Goal: Task Accomplishment & Management: Manage account settings

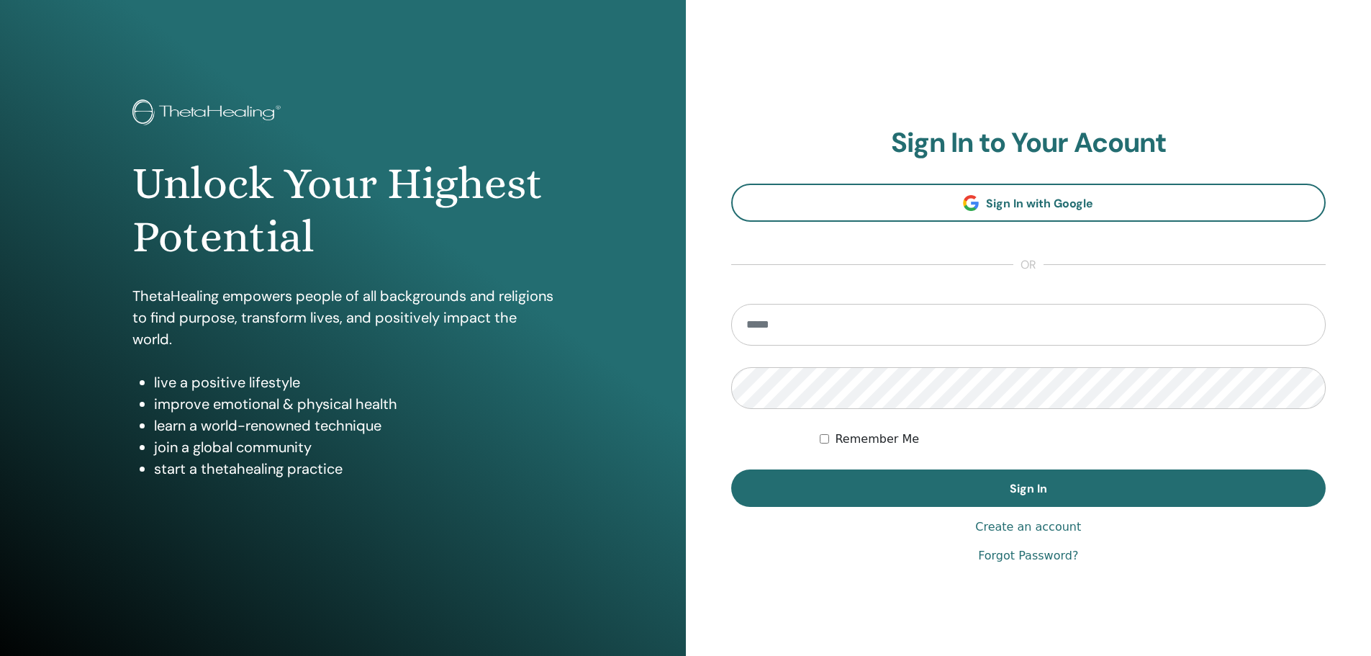
type input "**********"
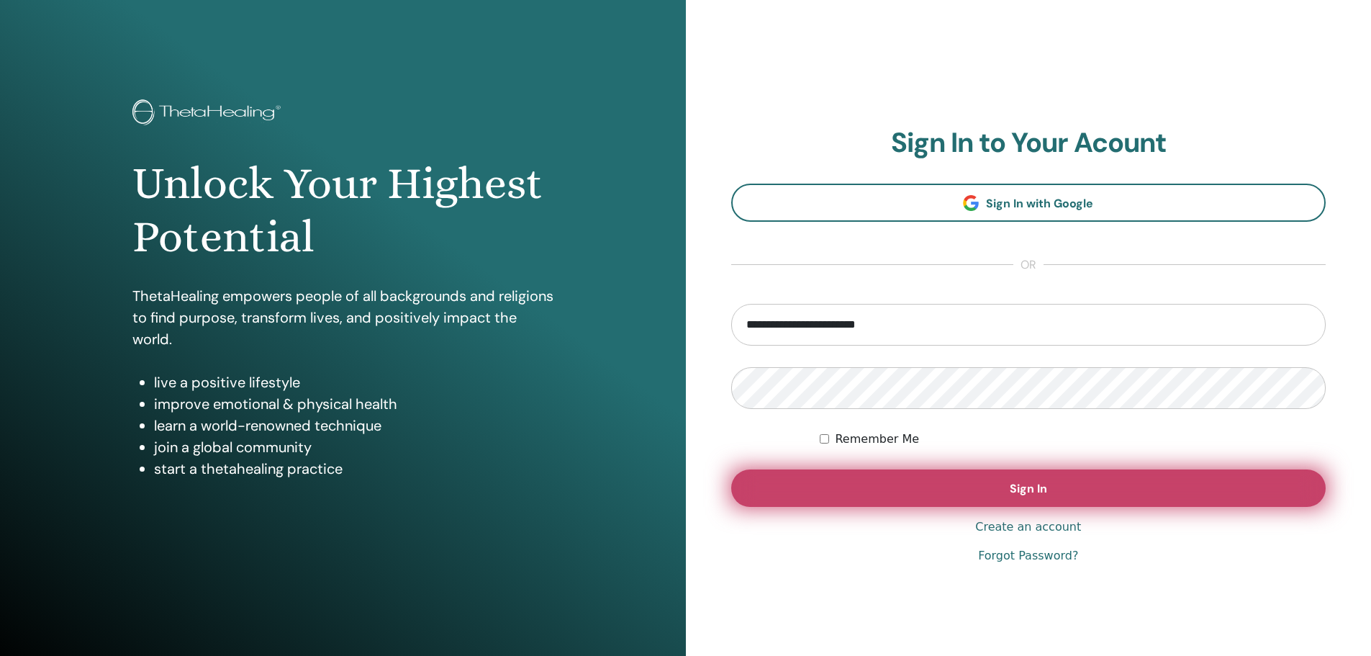
click at [951, 489] on button "Sign In" at bounding box center [1028, 487] width 595 height 37
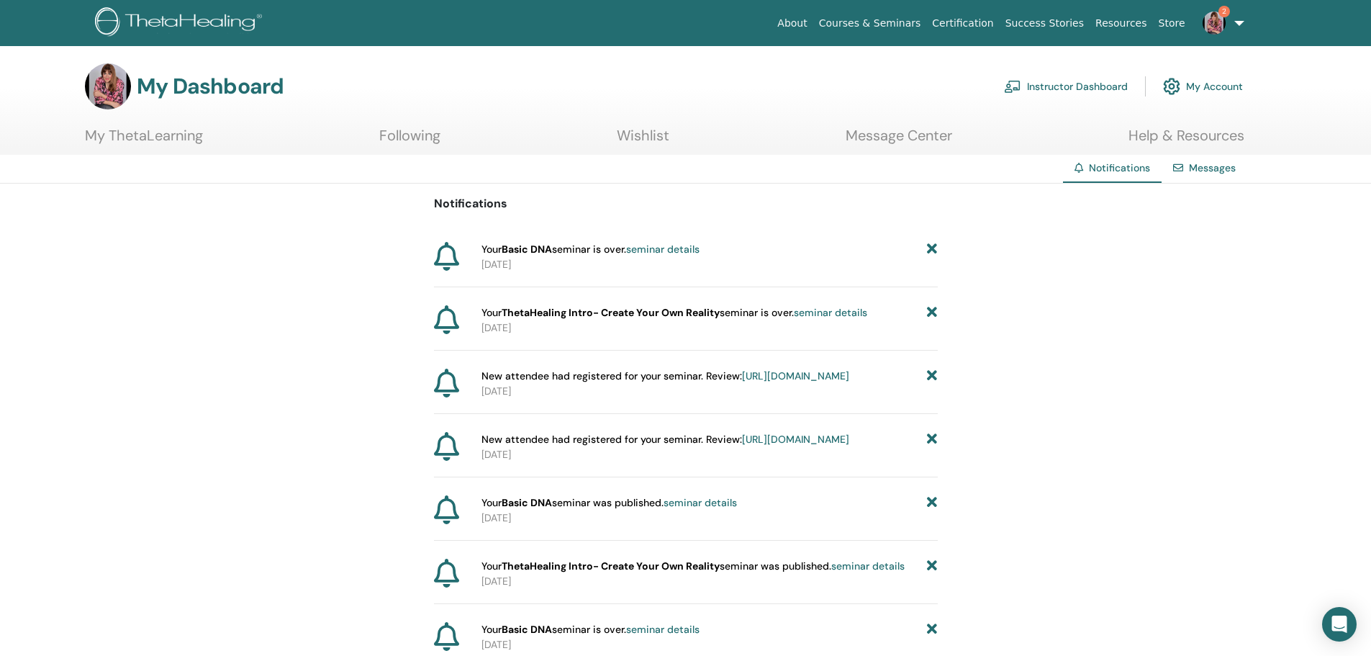
click at [1239, 21] on link "2" at bounding box center [1220, 23] width 59 height 46
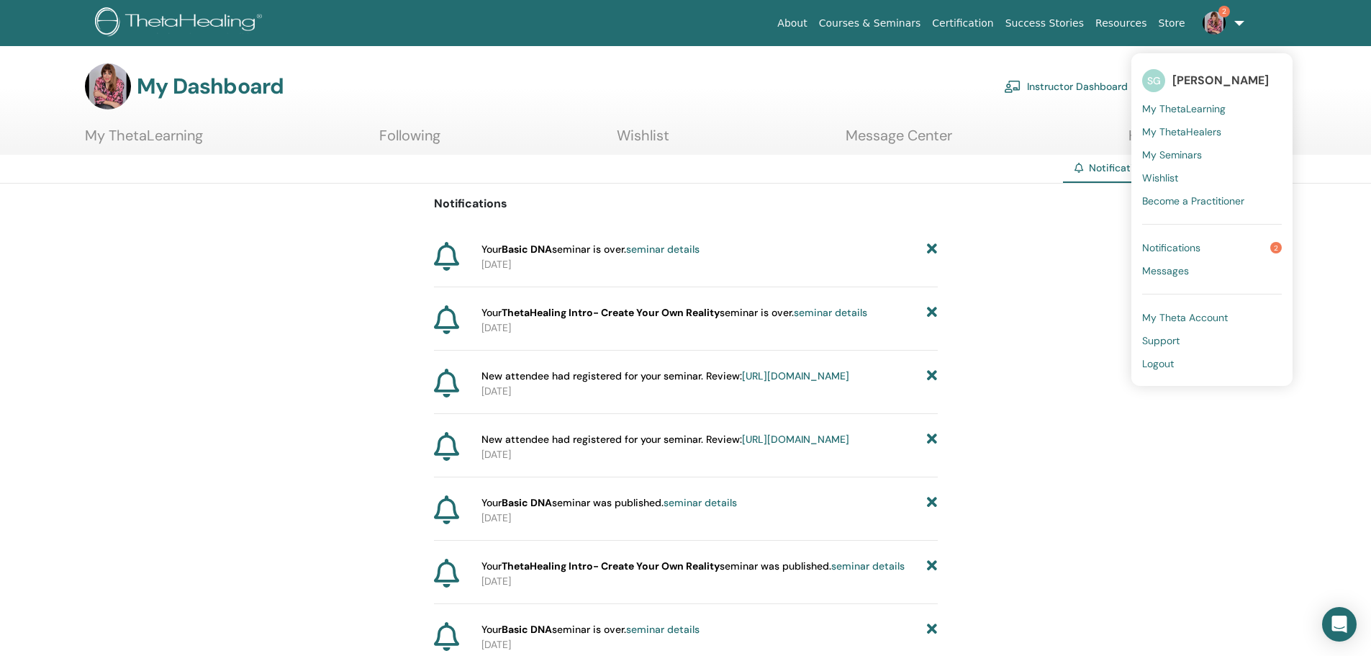
click at [1191, 153] on span "My Seminars" at bounding box center [1172, 154] width 60 height 13
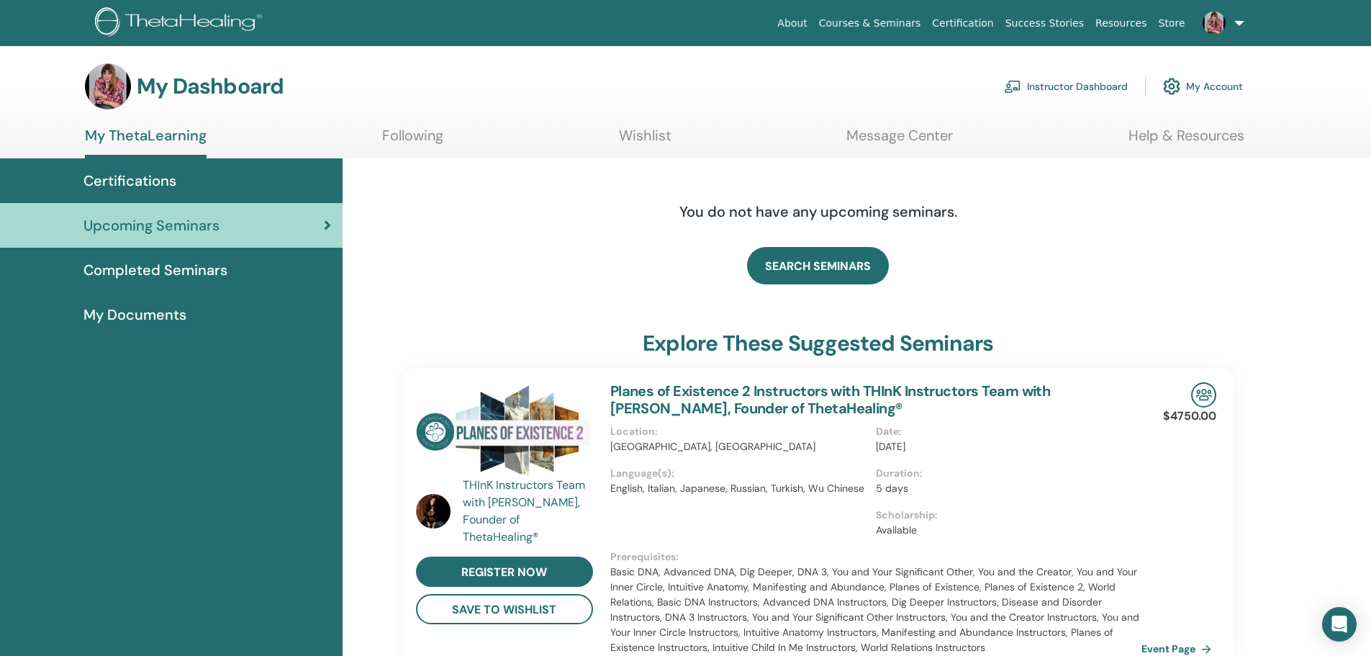
click at [1093, 79] on link "Instructor Dashboard" at bounding box center [1066, 87] width 124 height 32
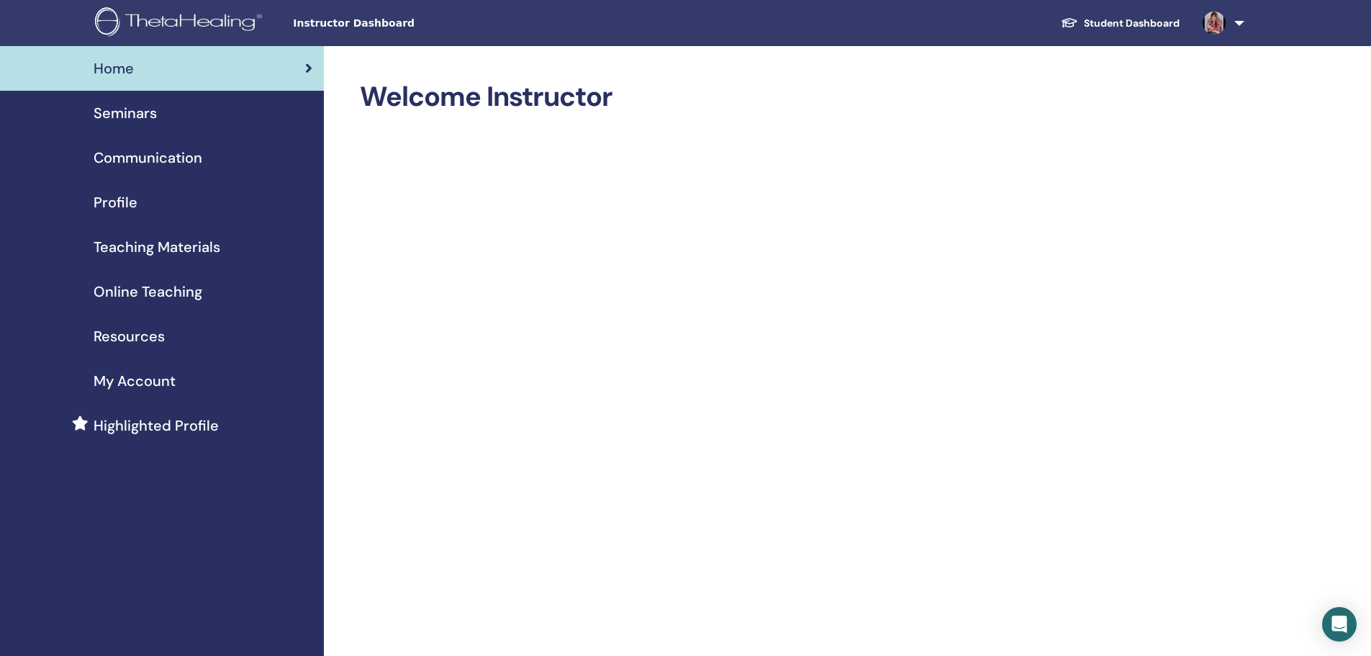
click at [142, 117] on span "Seminars" at bounding box center [125, 113] width 63 height 22
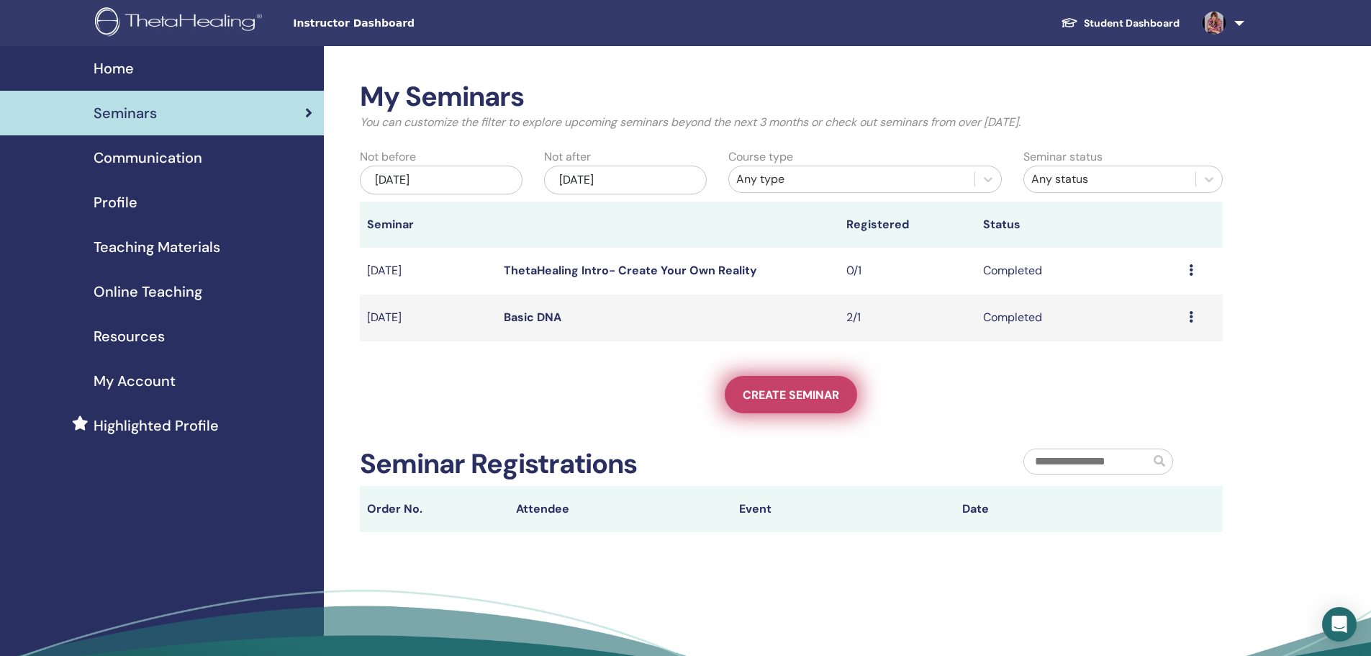
click at [792, 388] on span "Create seminar" at bounding box center [791, 394] width 96 height 15
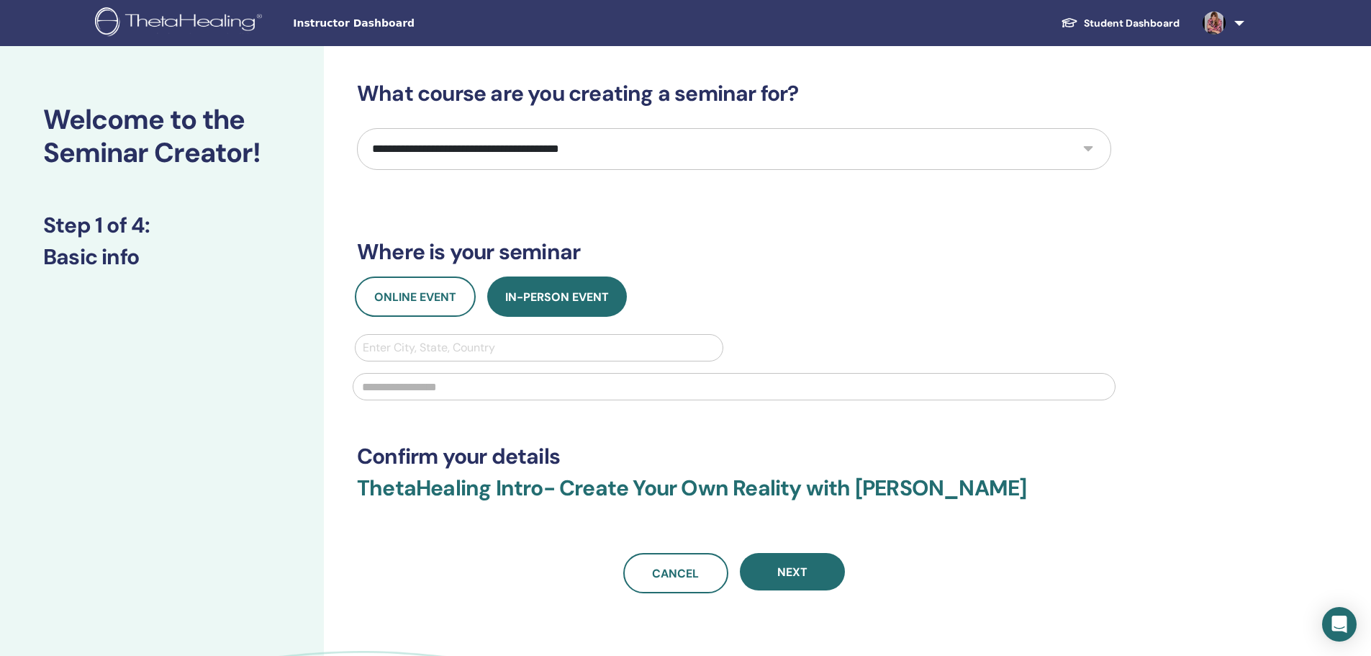
click at [1091, 153] on select "**********" at bounding box center [734, 149] width 754 height 42
select select "*"
click at [357, 128] on select "**********" at bounding box center [734, 149] width 754 height 42
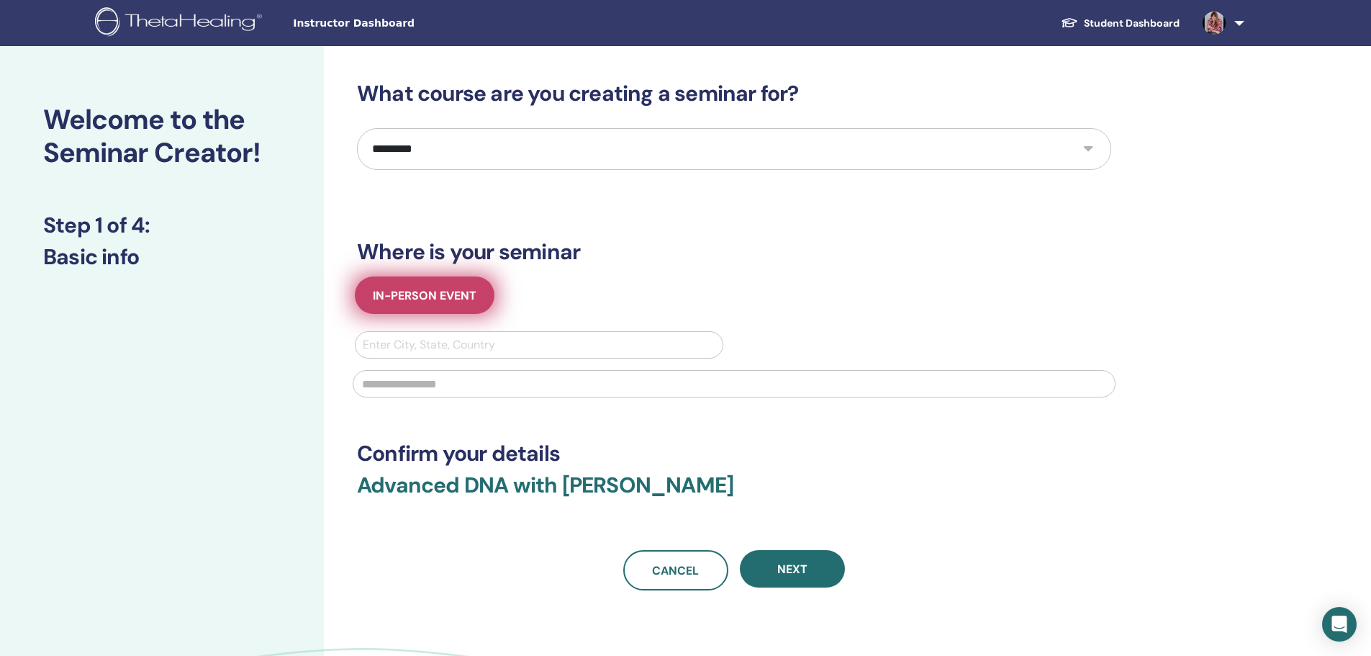
click at [434, 289] on span "In-Person Event" at bounding box center [425, 295] width 104 height 15
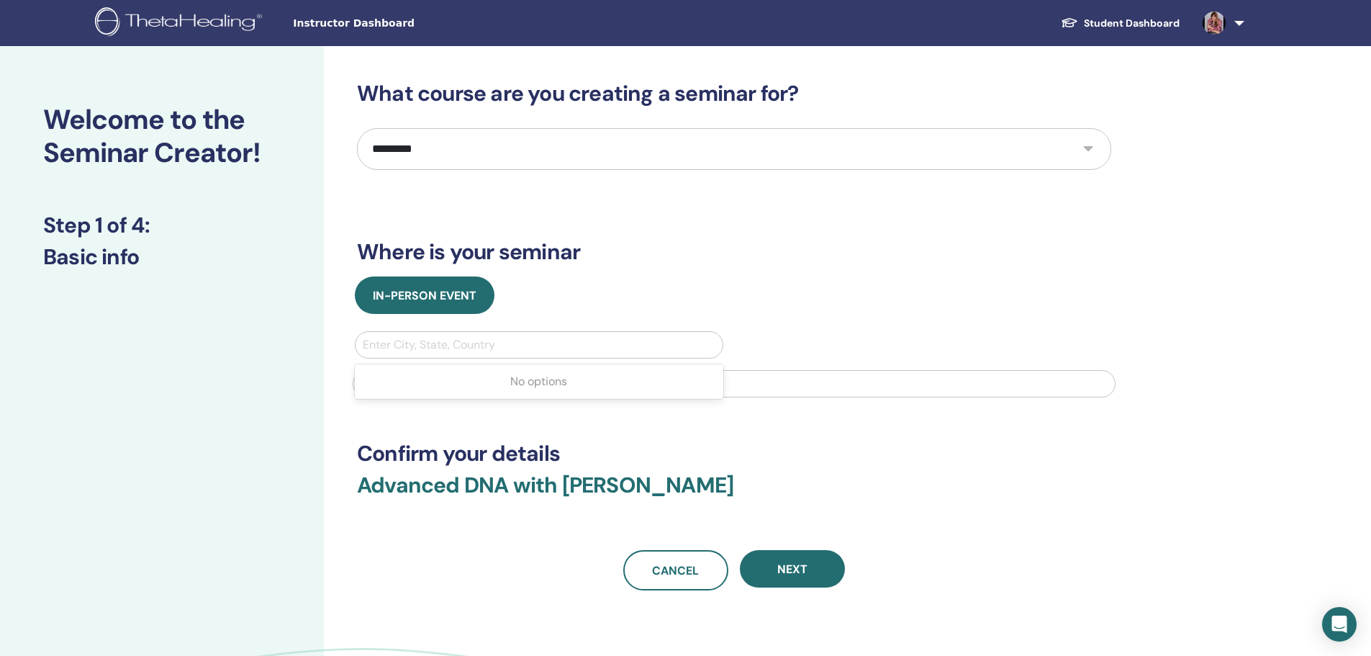
click at [440, 339] on div at bounding box center [539, 345] width 353 height 20
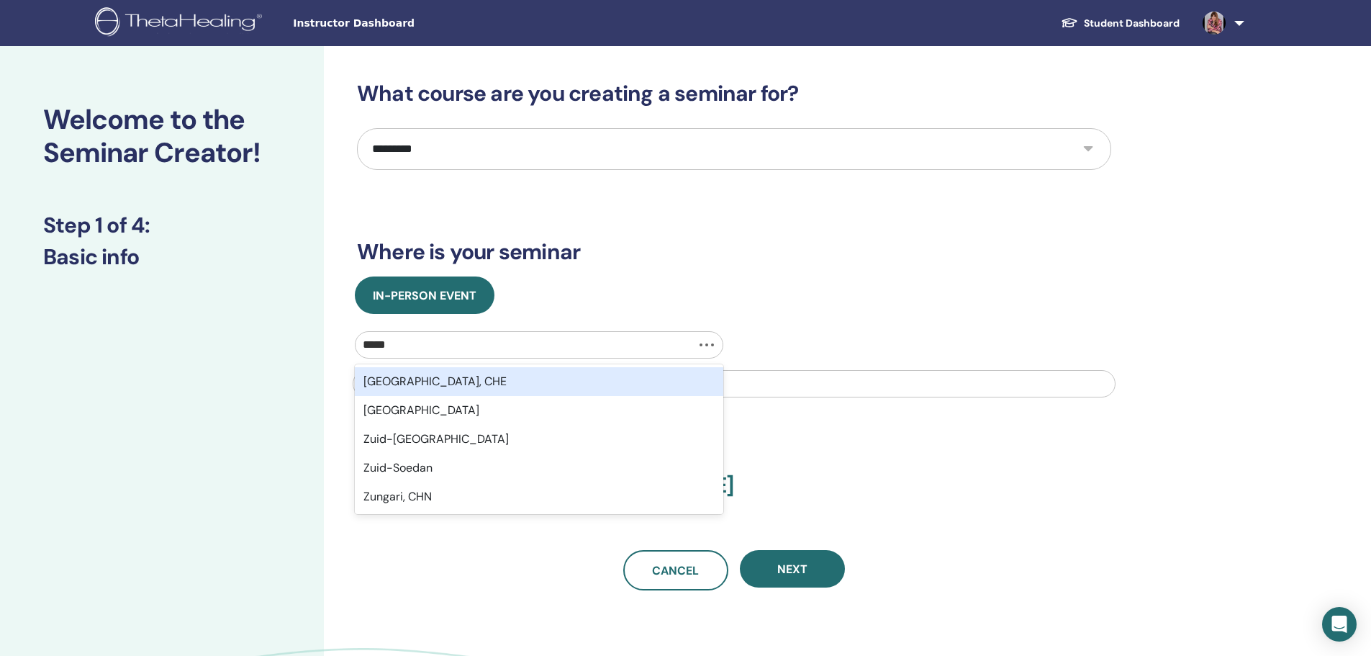
type input "******"
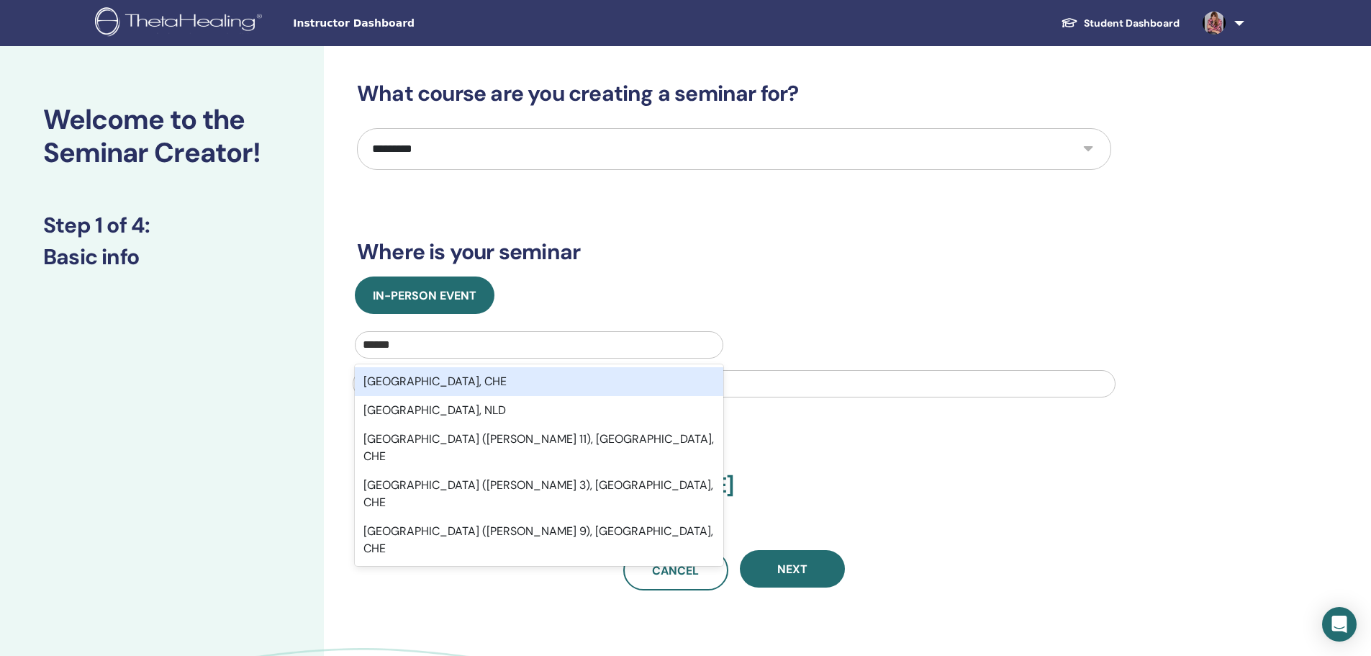
click at [432, 374] on div "Zürich, CHE" at bounding box center [539, 381] width 369 height 29
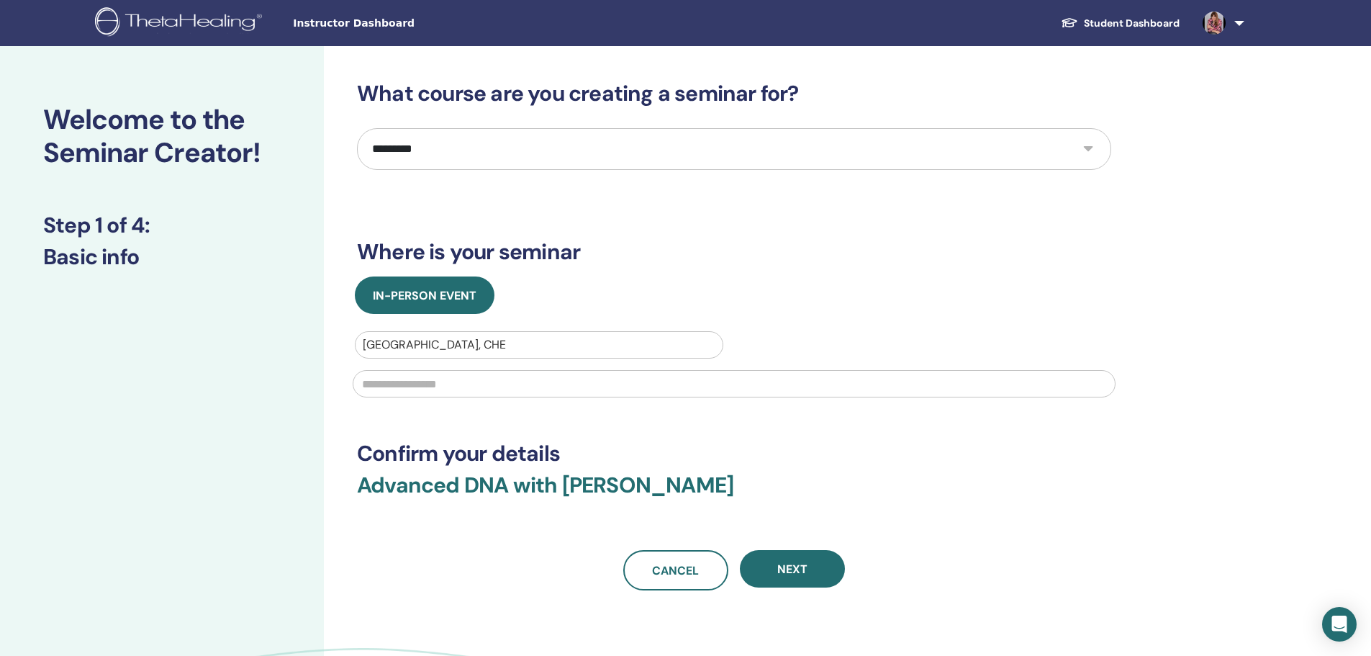
click at [433, 387] on input "text" at bounding box center [734, 383] width 763 height 27
type input "*"
type input "**********"
click at [808, 566] on button "Next" at bounding box center [792, 568] width 105 height 37
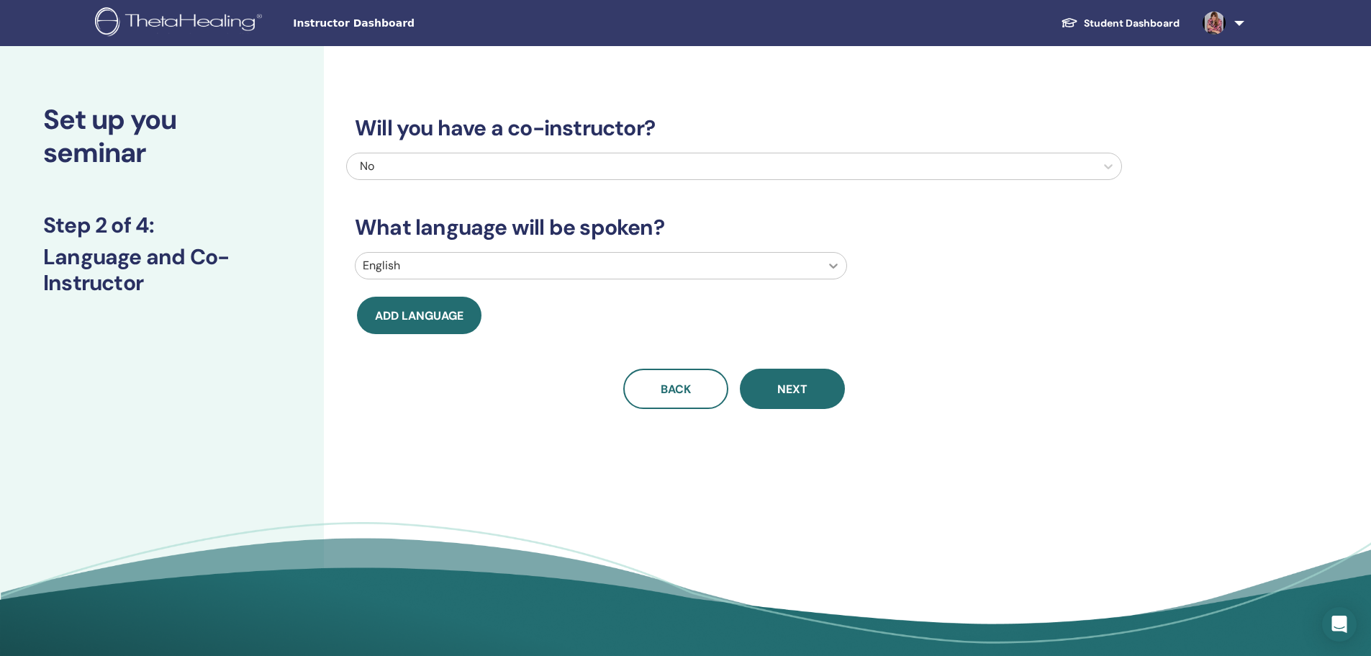
click at [826, 269] on icon at bounding box center [833, 265] width 14 height 14
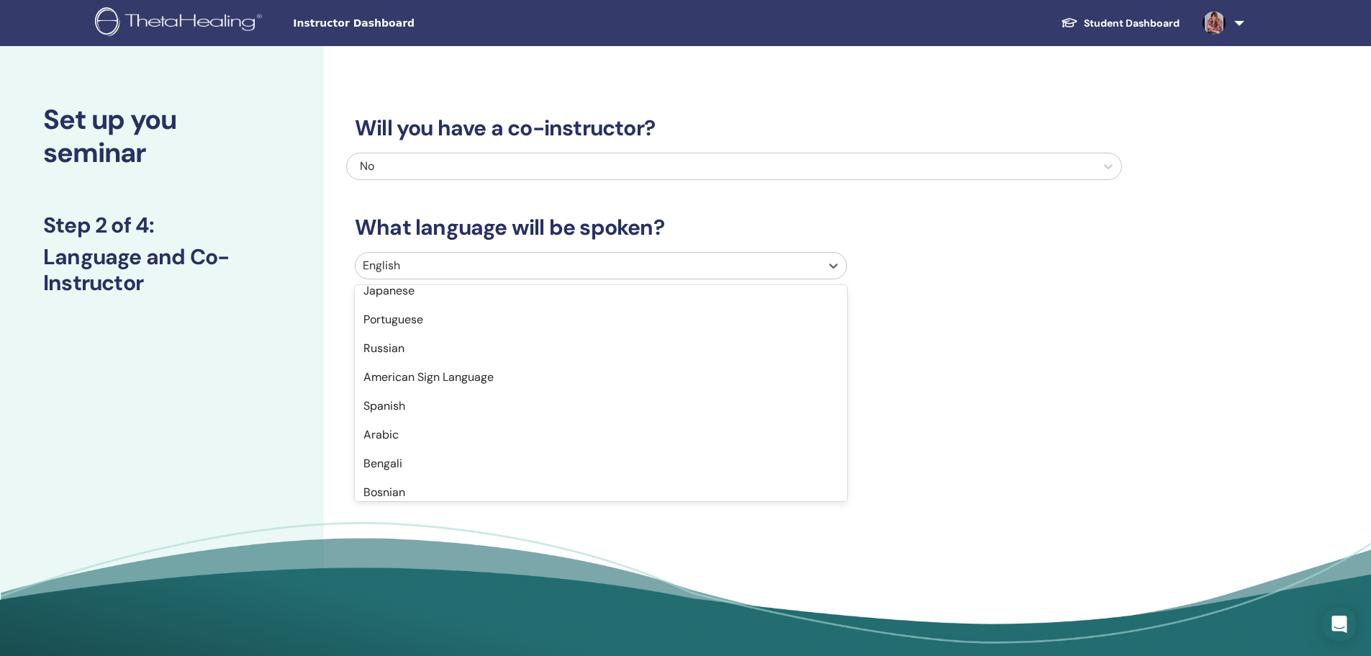
scroll to position [283, 0]
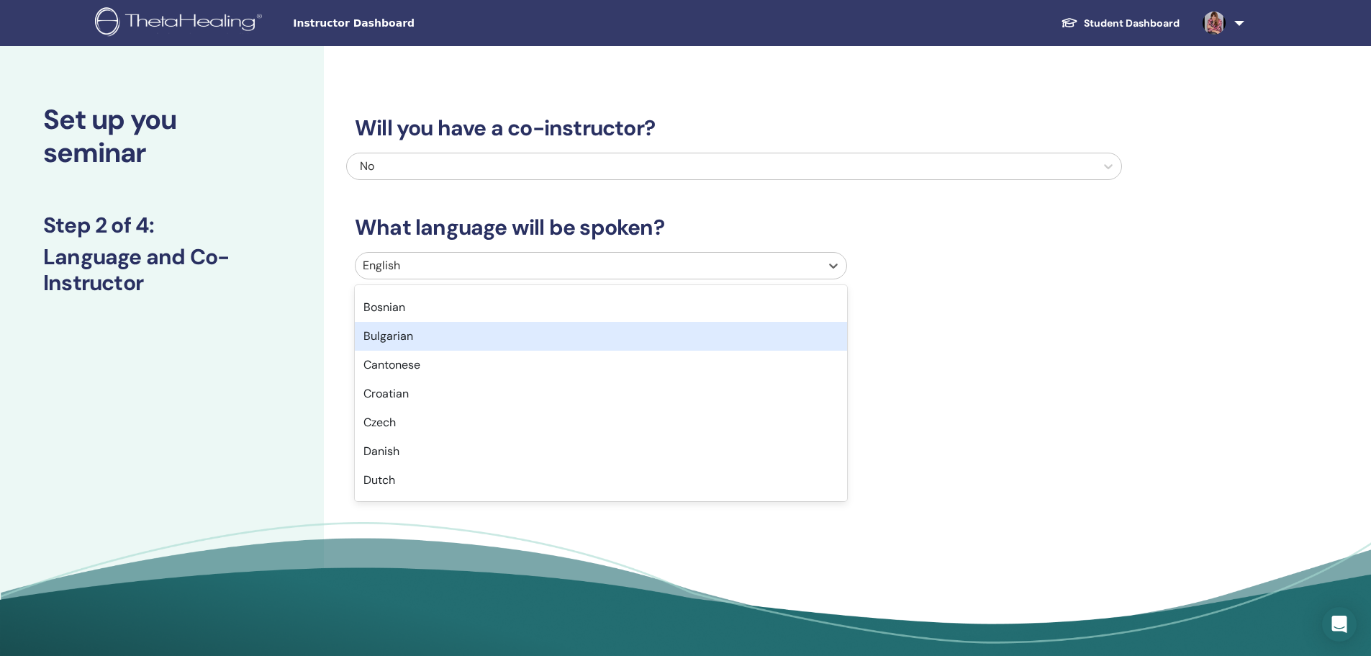
click at [762, 338] on div "Bulgarian" at bounding box center [601, 336] width 492 height 29
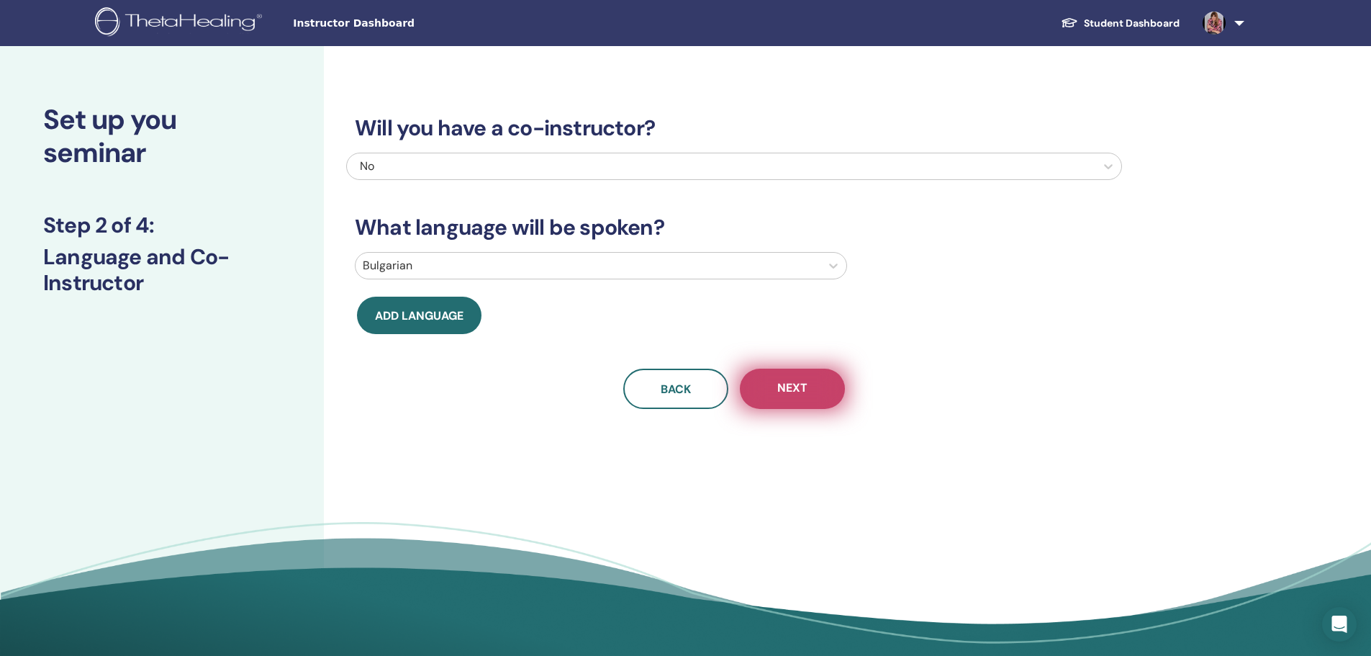
click at [811, 384] on button "Next" at bounding box center [792, 389] width 105 height 40
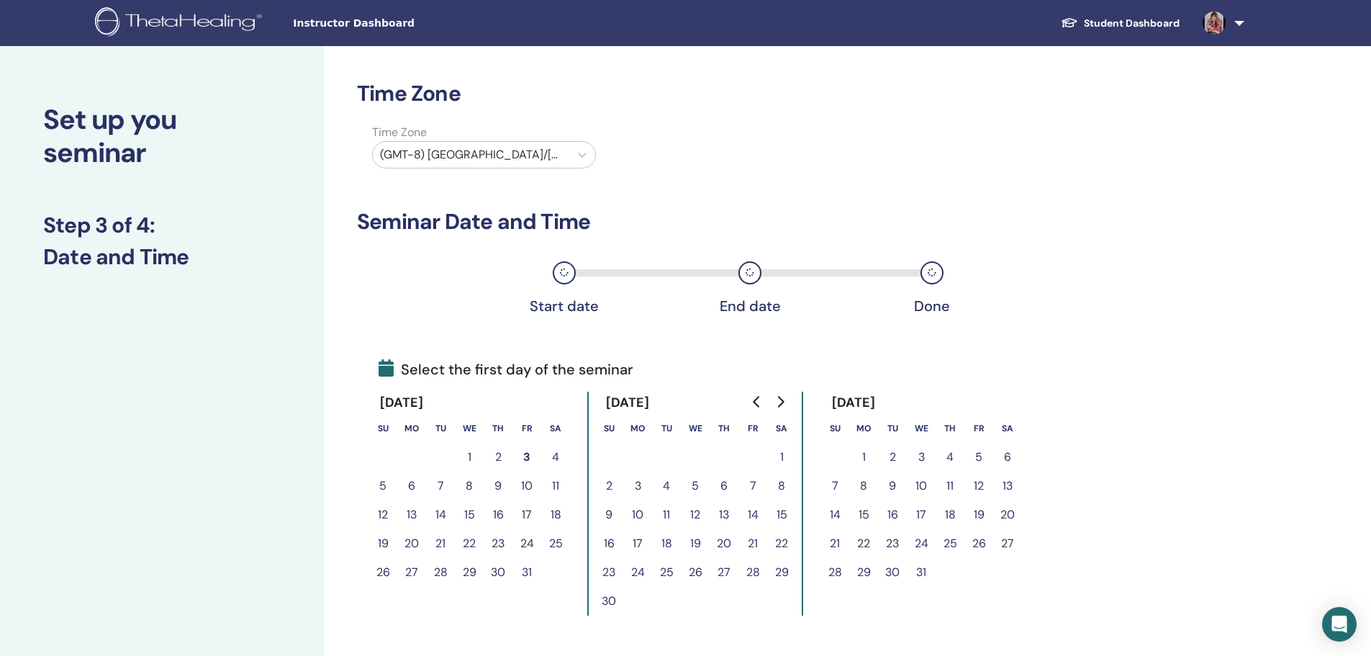
click at [556, 453] on button "4" at bounding box center [555, 457] width 29 height 29
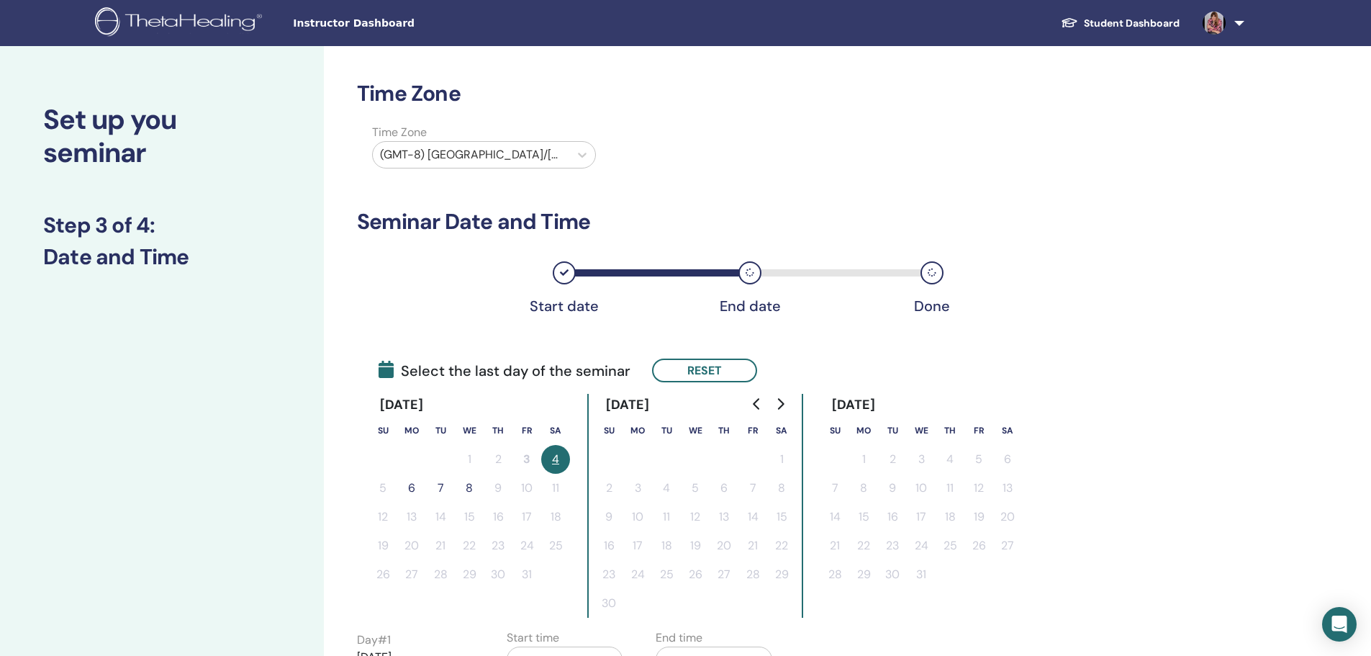
click at [415, 487] on button "6" at bounding box center [411, 488] width 29 height 29
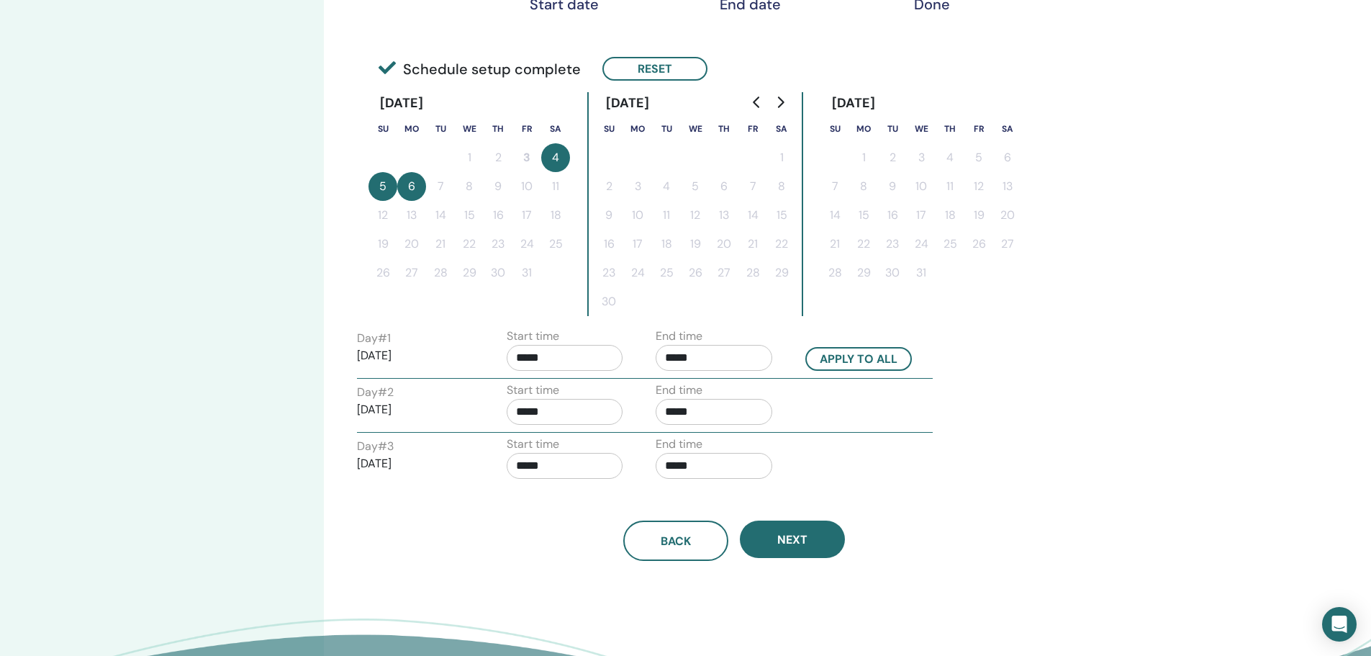
scroll to position [303, 0]
click at [395, 351] on p "2025/10/04" at bounding box center [415, 354] width 117 height 17
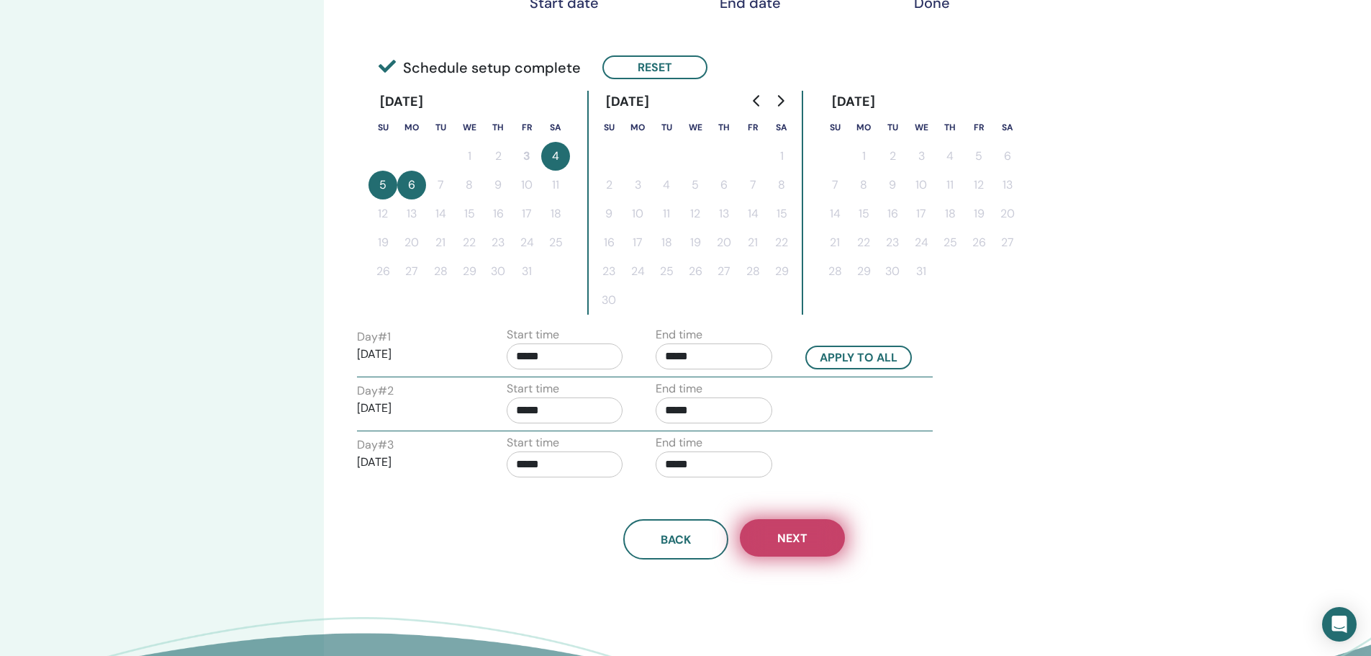
click at [775, 520] on button "Next" at bounding box center [792, 537] width 105 height 37
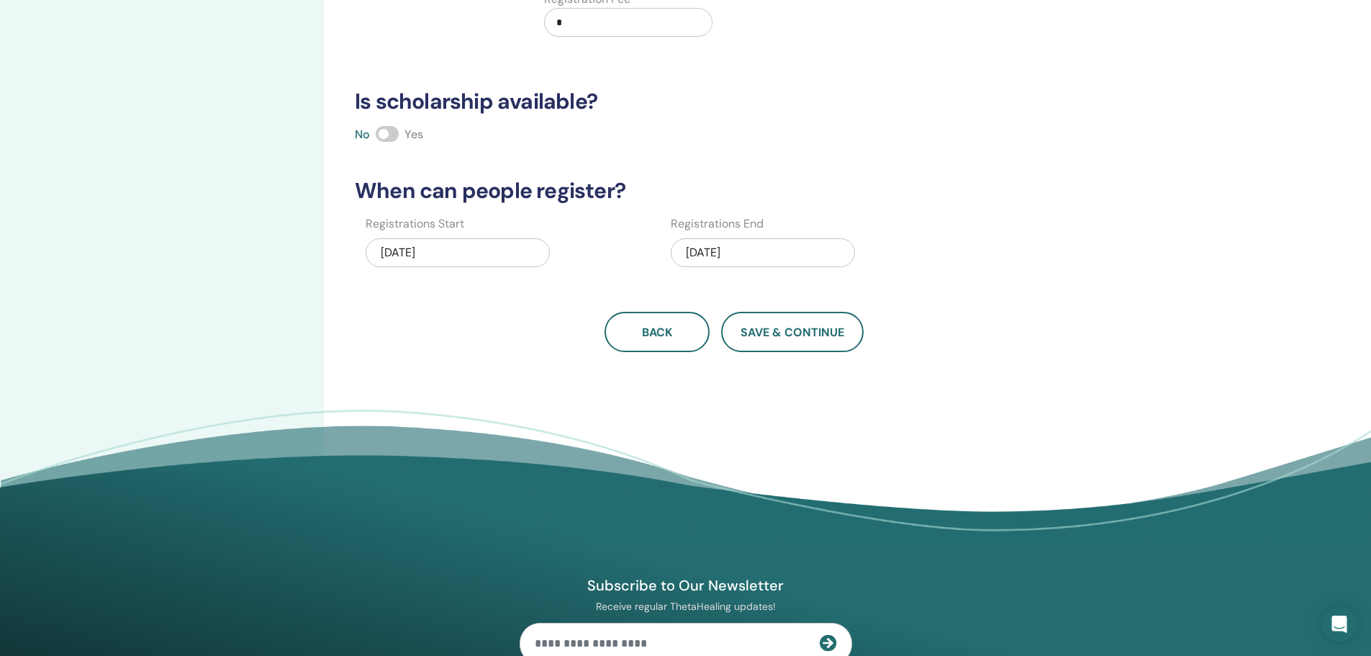
click at [389, 253] on div "10/03/2025" at bounding box center [458, 252] width 184 height 29
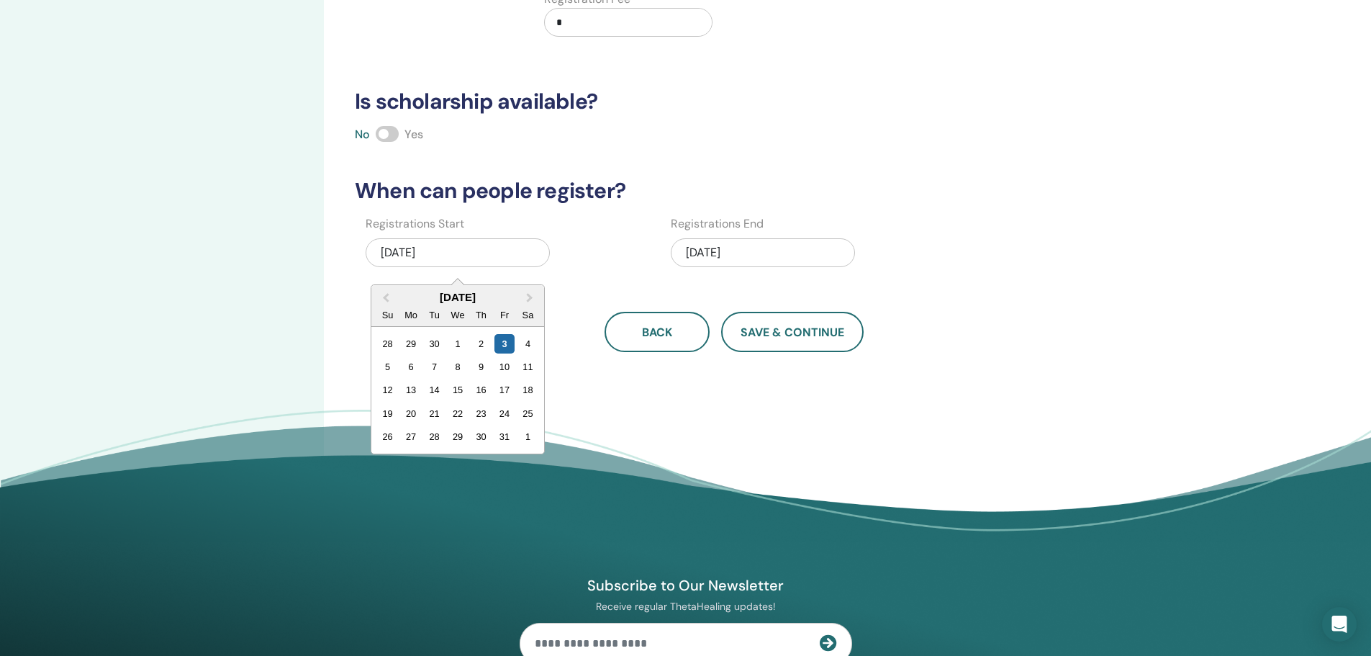
click at [406, 253] on div "10/03/2025" at bounding box center [458, 252] width 184 height 29
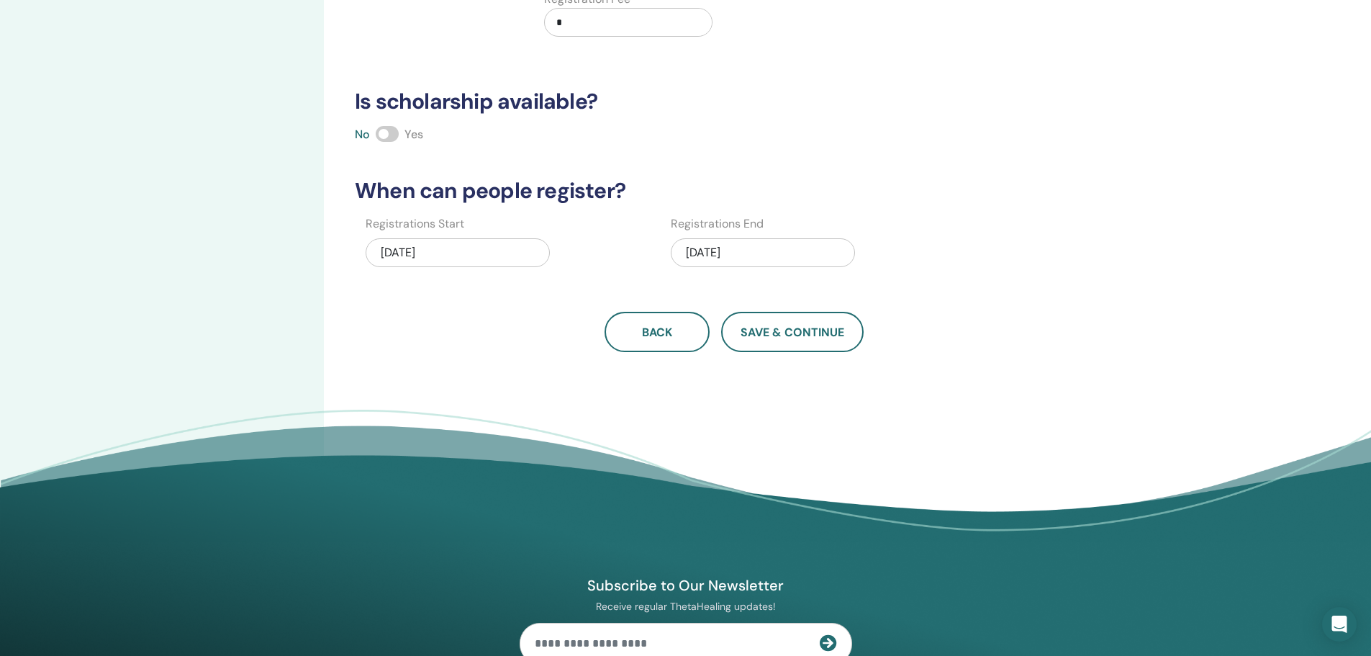
click at [607, 227] on div "Registrations Start 10/03/2025" at bounding box center [508, 246] width 284 height 62
click at [708, 255] on div "10/06/2025" at bounding box center [763, 252] width 184 height 29
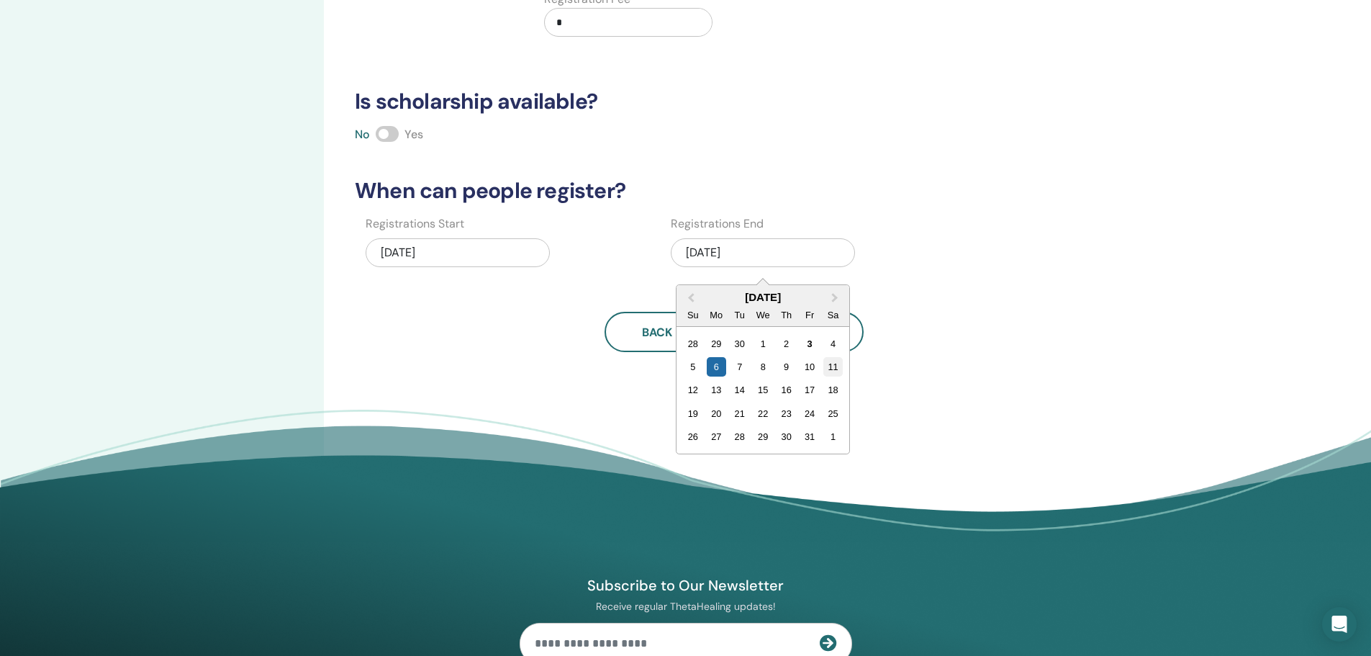
click at [833, 361] on div "11" at bounding box center [832, 366] width 19 height 19
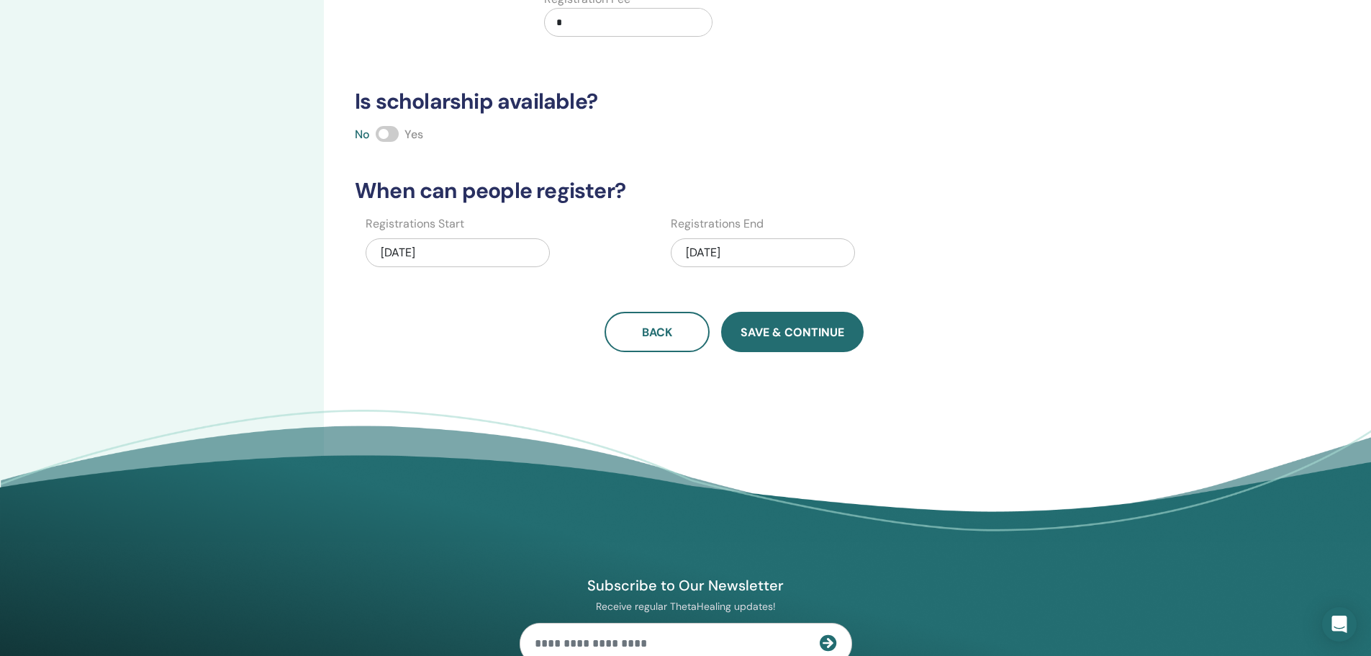
click at [815, 335] on span "Save & Continue" at bounding box center [793, 332] width 104 height 15
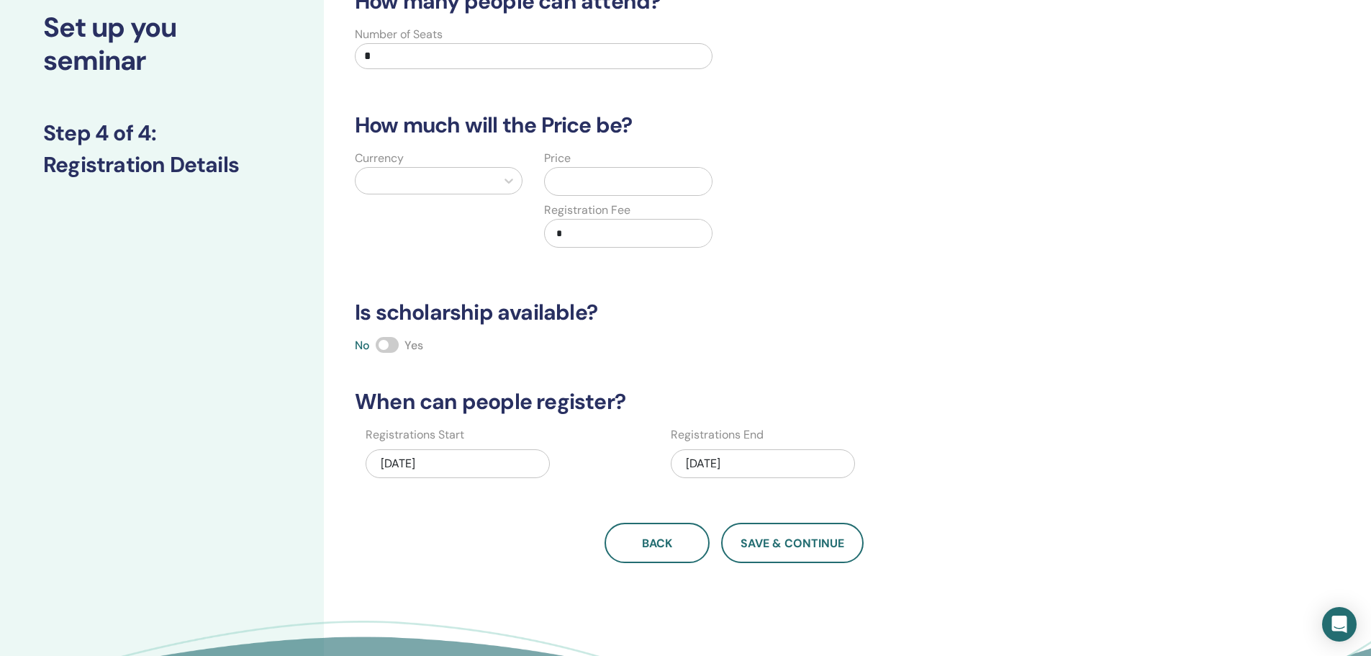
scroll to position [0, 0]
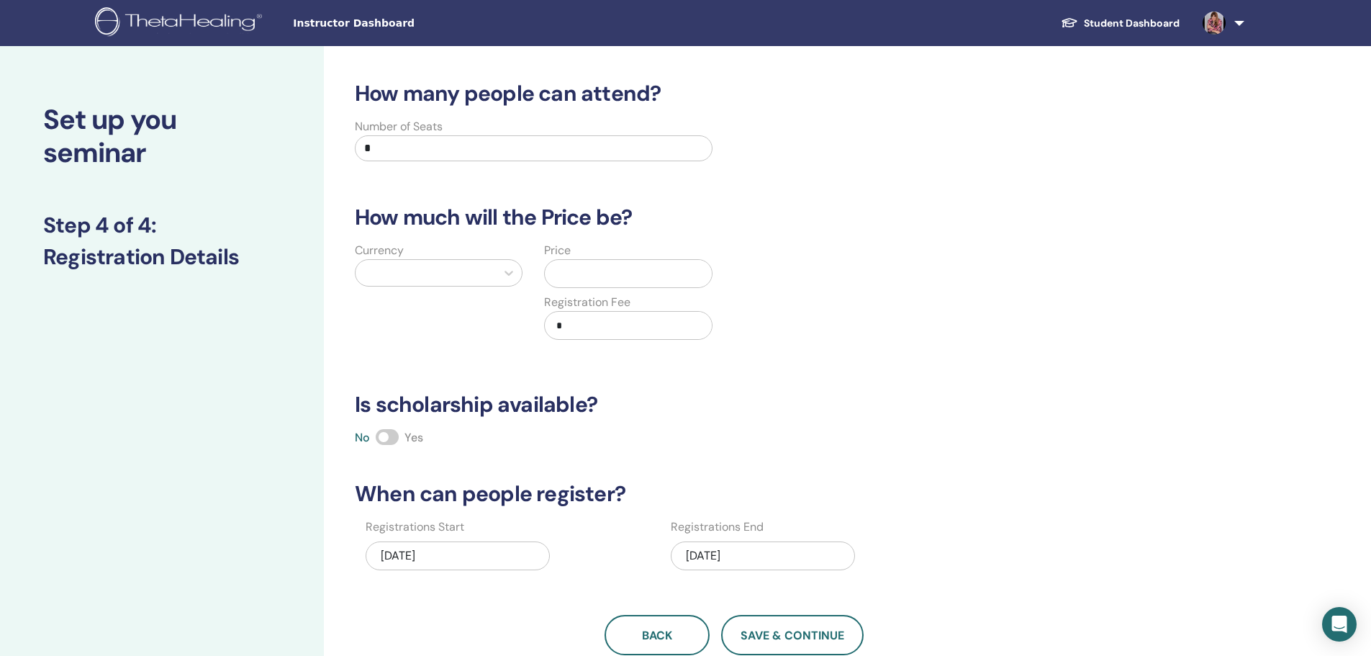
click at [417, 148] on input "*" at bounding box center [534, 148] width 358 height 26
type input "**"
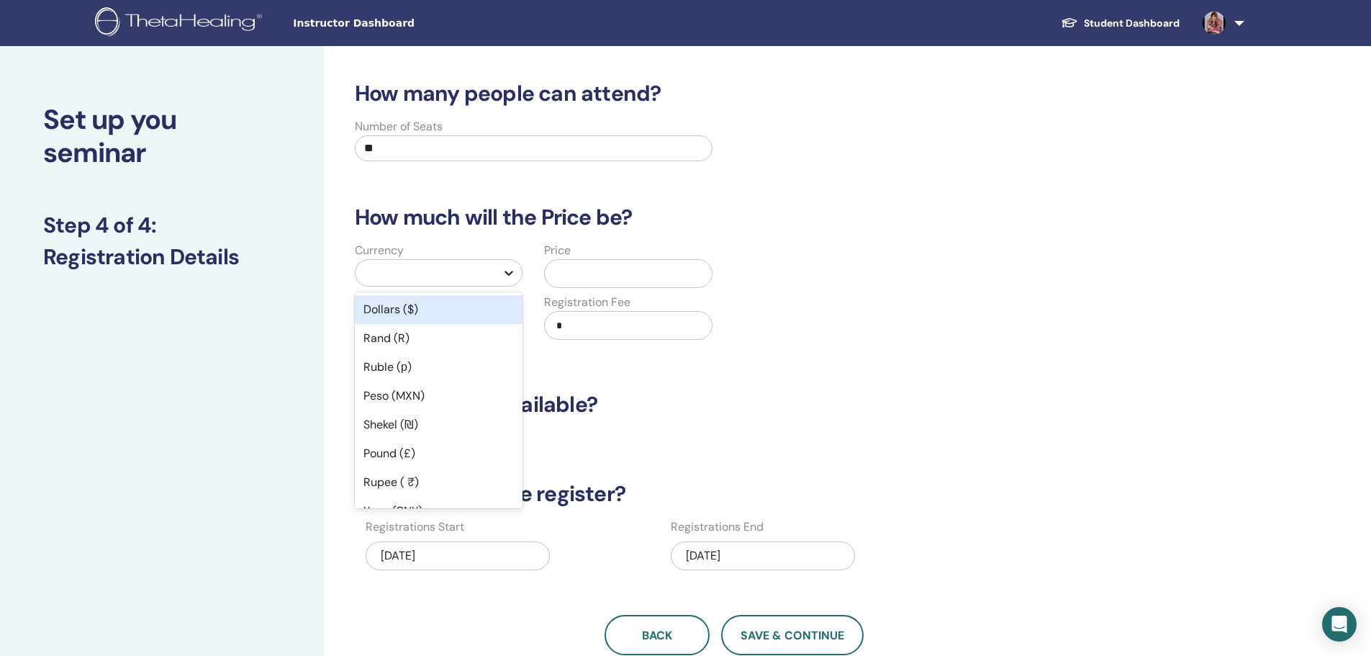
click at [508, 275] on icon at bounding box center [509, 273] width 9 height 5
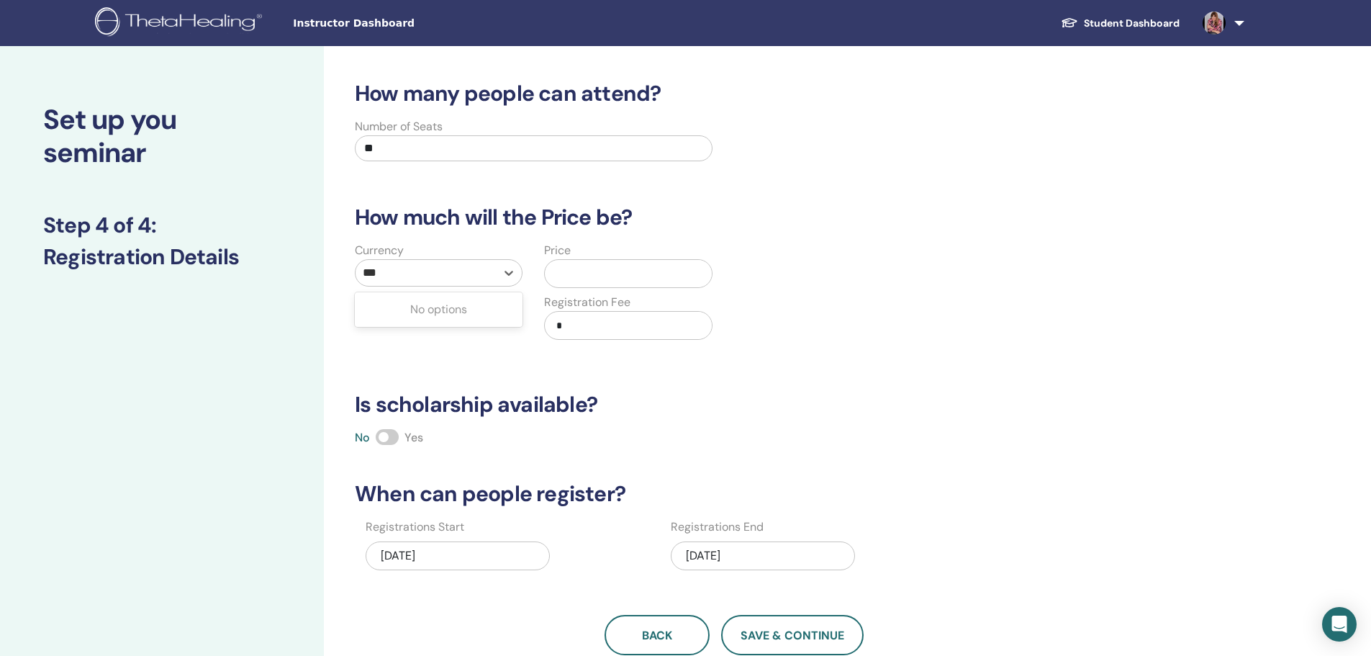
type input "***"
click at [577, 276] on input "text" at bounding box center [631, 273] width 161 height 27
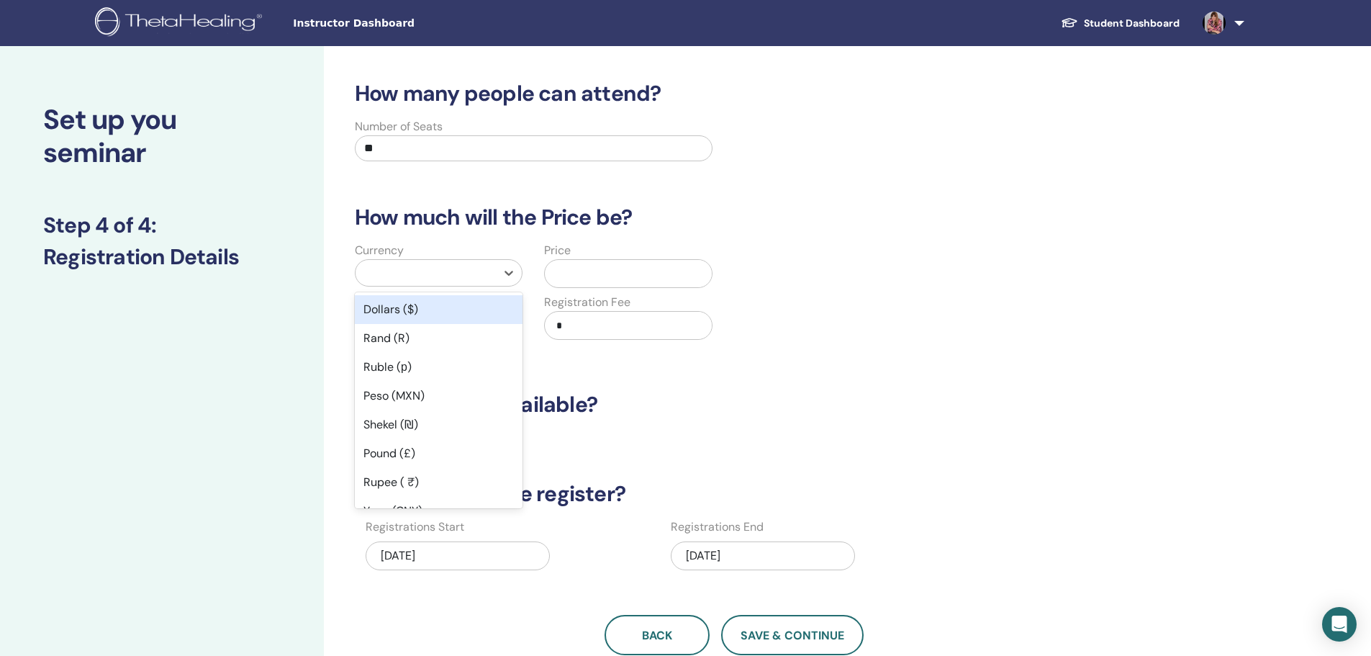
click at [490, 273] on div at bounding box center [426, 273] width 140 height 26
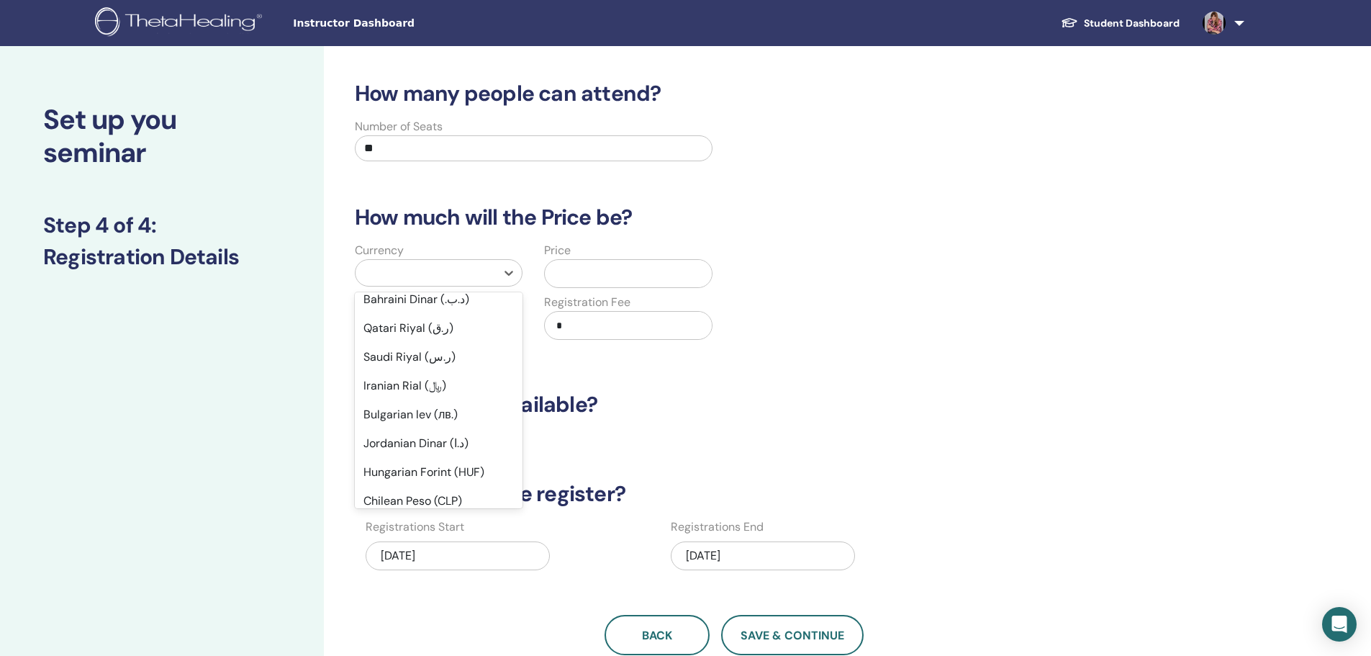
scroll to position [677, 0]
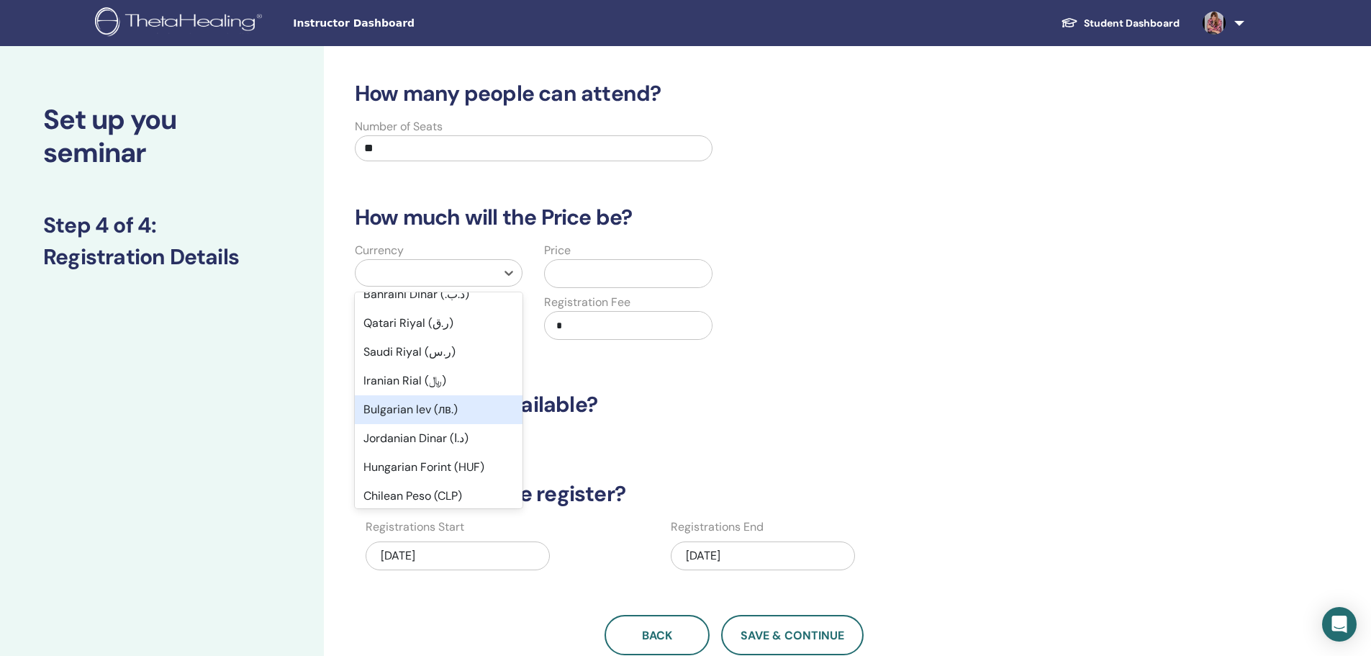
click at [446, 410] on div "Bulgarian lev (лв.)" at bounding box center [439, 409] width 168 height 29
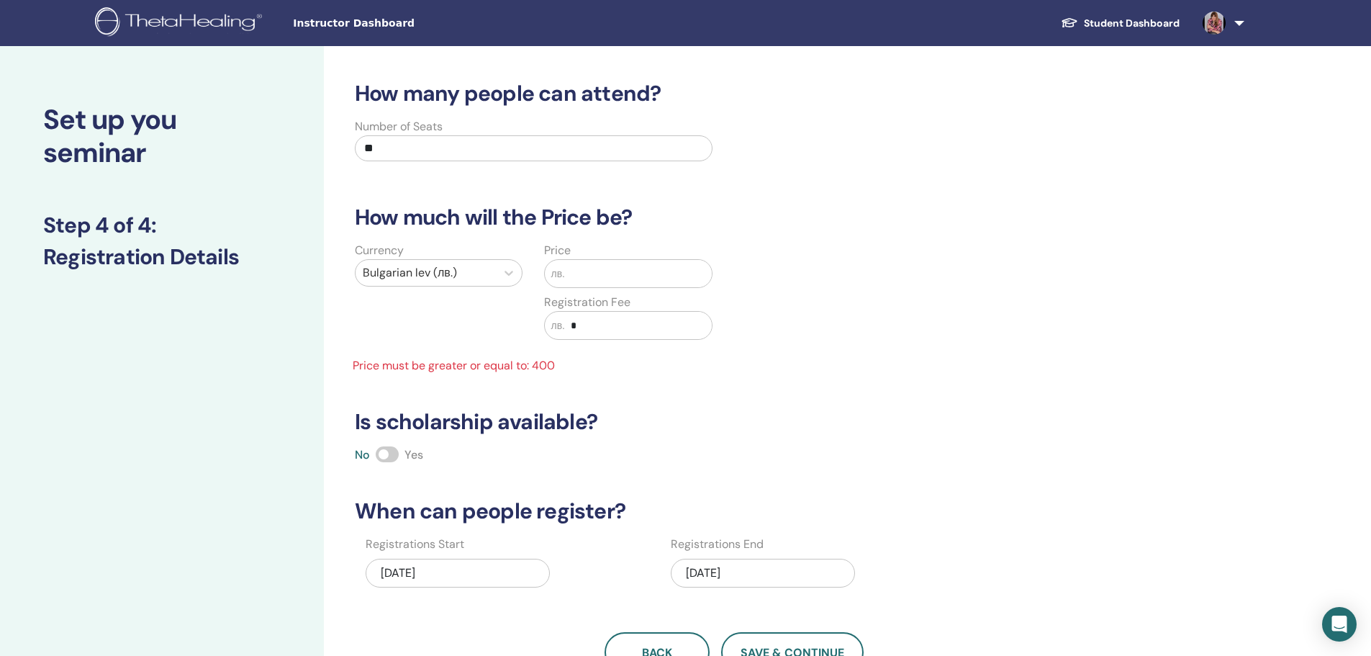
click at [579, 274] on input "text" at bounding box center [638, 273] width 147 height 27
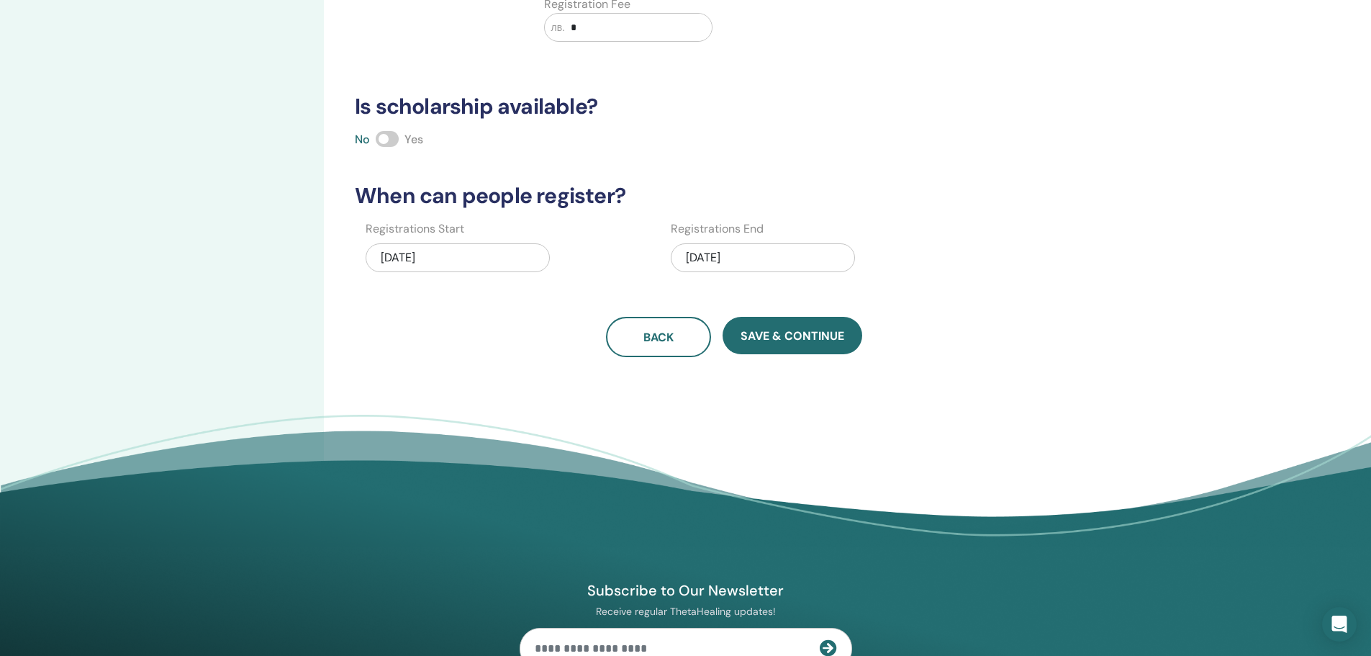
scroll to position [353, 0]
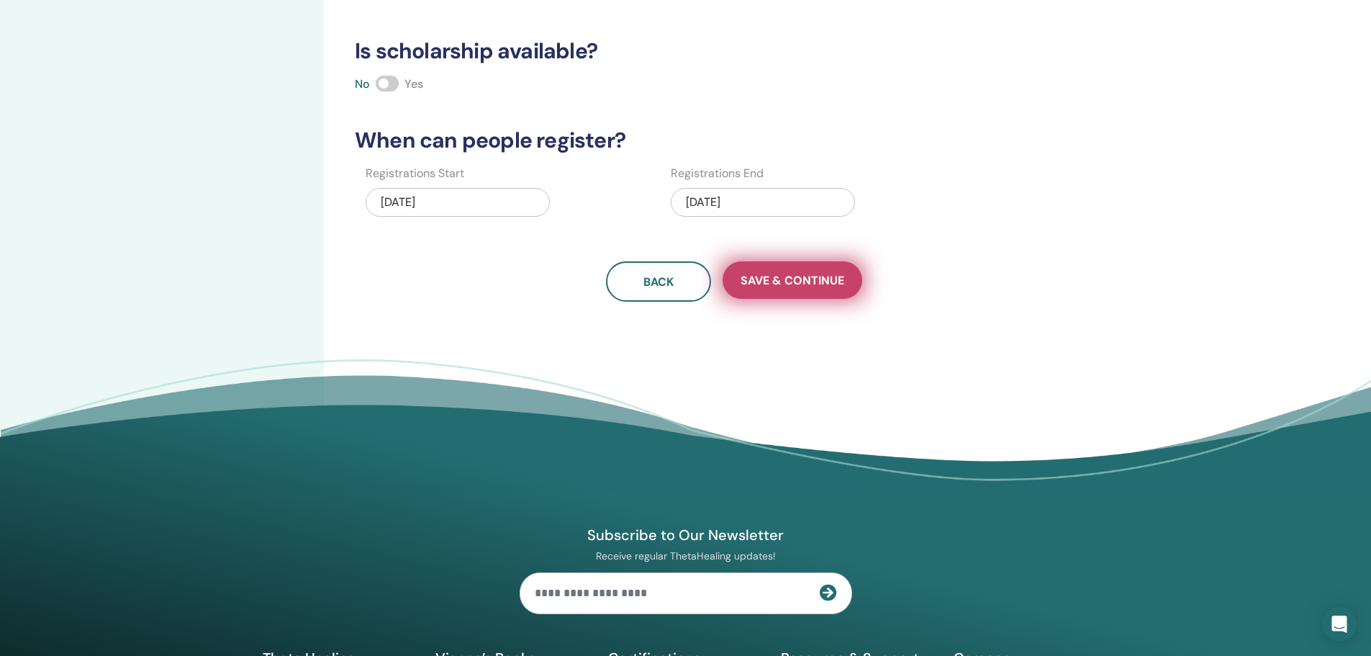
type input "***"
click at [800, 289] on button "Save & Continue" at bounding box center [793, 279] width 140 height 37
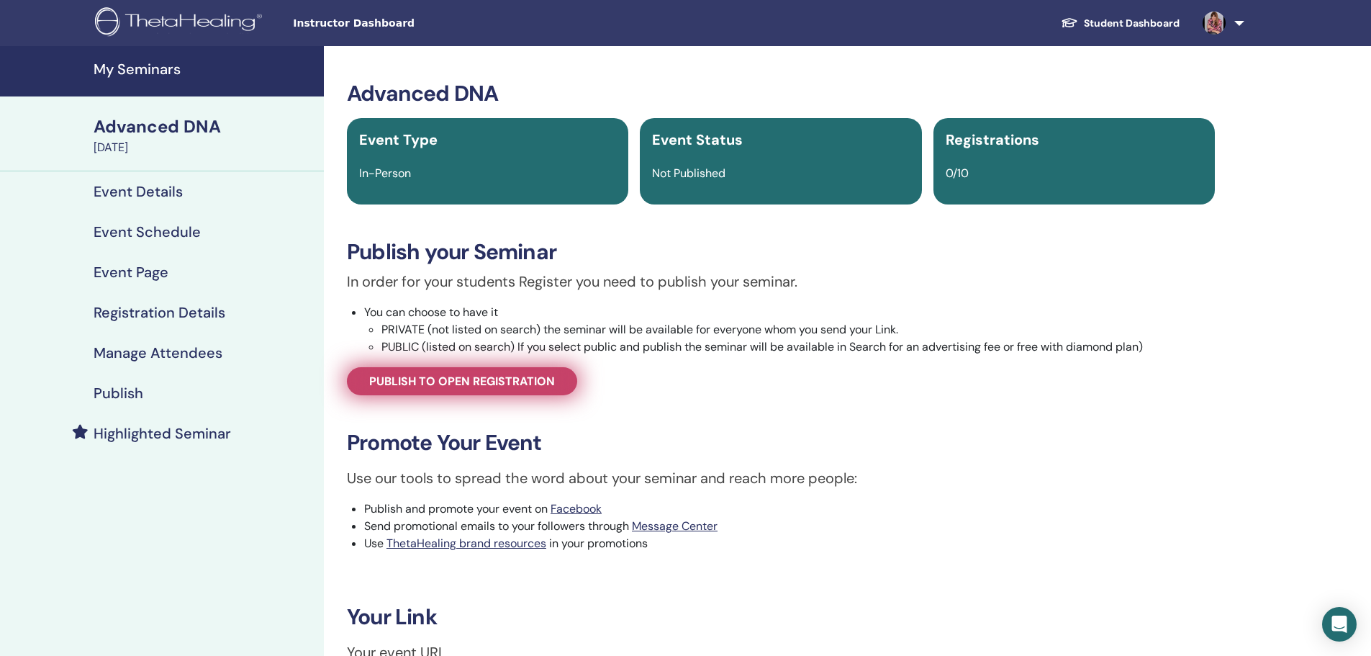
click at [491, 375] on span "Publish to open registration" at bounding box center [462, 381] width 186 height 15
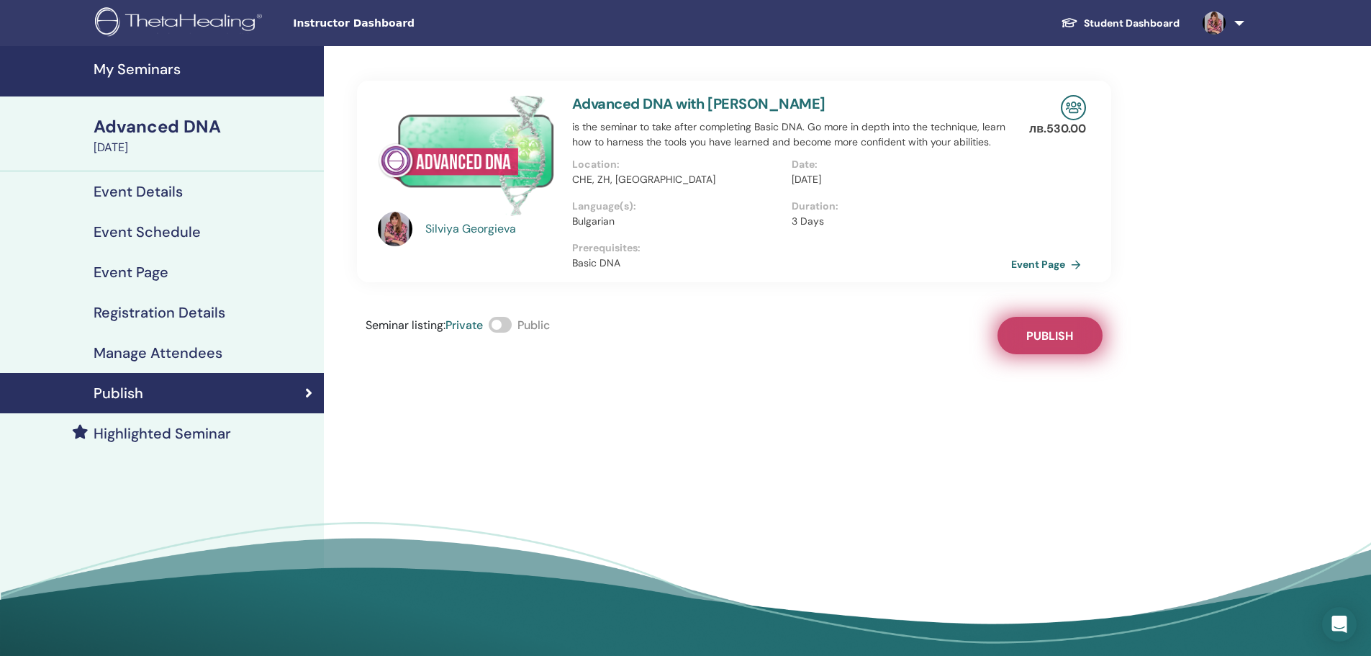
click at [1084, 334] on button "Publish" at bounding box center [1050, 335] width 105 height 37
click at [1063, 258] on link "Event Page" at bounding box center [1052, 264] width 76 height 22
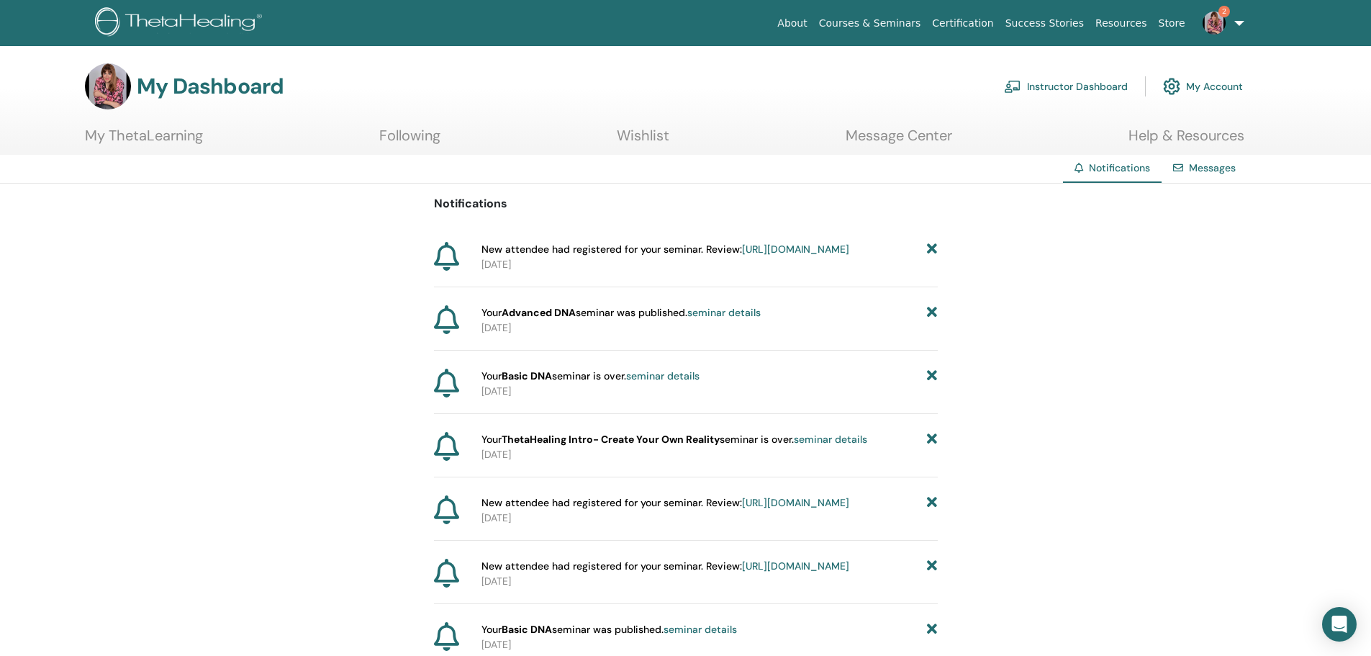
click at [742, 256] on link "[URL][DOMAIN_NAME]" at bounding box center [795, 249] width 107 height 13
